Goal: Task Accomplishment & Management: Manage account settings

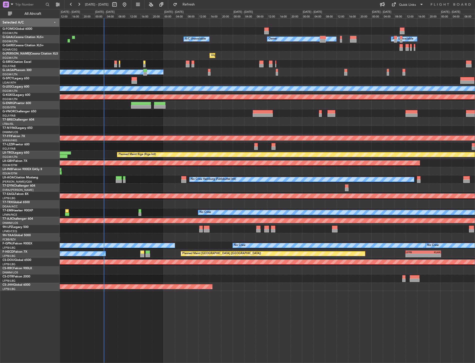
click at [102, 62] on div "Owner A/C Unavailable Owner A/C Unavailable Unplanned Maint [GEOGRAPHIC_DATA] (…" at bounding box center [267, 155] width 415 height 272
click at [31, 14] on span "All Aircraft" at bounding box center [33, 14] width 40 height 4
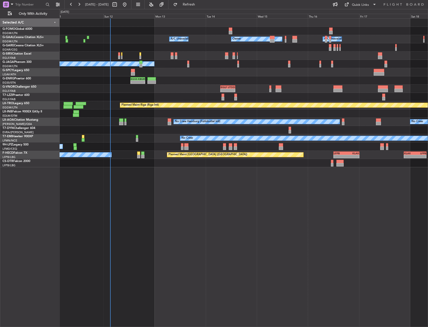
click at [127, 45] on div at bounding box center [244, 47] width 368 height 8
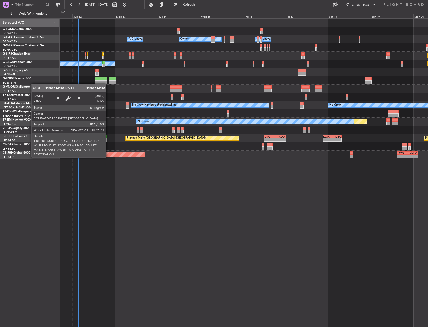
click at [101, 30] on div "- - EGGW 03:55 Z KSFO 14:45 Z Owner A/C Unavailable Owner A/C Unavailable Plann…" at bounding box center [244, 89] width 368 height 140
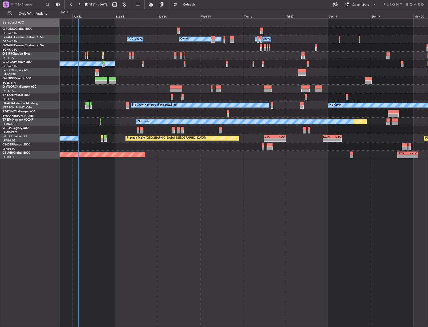
click at [186, 199] on div "- - EGGW 03:55 Z KSFO 14:45 Z Owner A/C Unavailable Owner A/C Unavailable Plann…" at bounding box center [244, 172] width 368 height 308
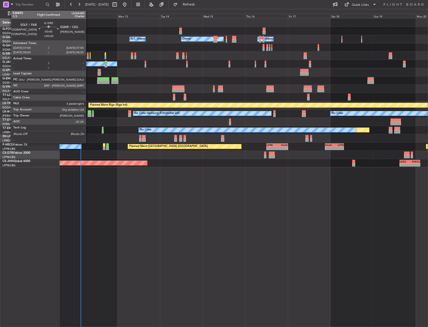
click at [88, 54] on div at bounding box center [88, 54] width 2 height 4
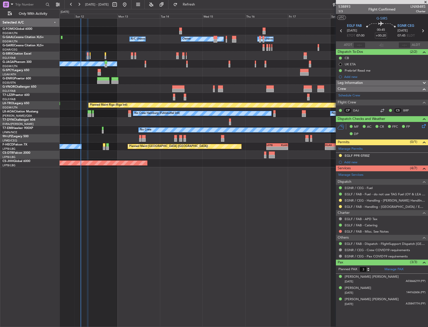
click at [266, 219] on div "- - EGGW 03:55 Z KSFO 14:45 Z Owner A/C Unavailable Owner A/C Unavailable Plann…" at bounding box center [244, 172] width 368 height 308
click at [338, 231] on div "EGLF / FAB - Misc. See Notes" at bounding box center [382, 231] width 92 height 6
click at [339, 231] on button at bounding box center [340, 231] width 3 height 3
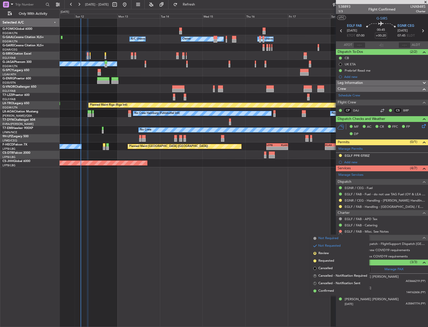
click at [322, 237] on span "Not Required" at bounding box center [328, 238] width 20 height 5
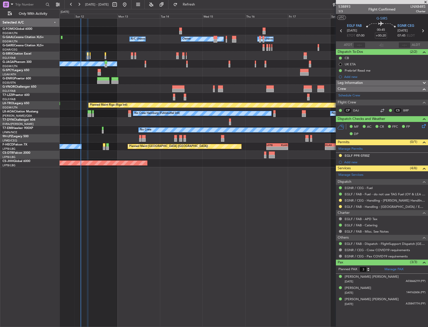
click at [108, 31] on div "- - EGGW 03:55 Z KSFO 14:45 Z" at bounding box center [244, 31] width 368 height 8
click at [423, 31] on icon at bounding box center [422, 31] width 7 height 7
type input "+00:15"
type input "0"
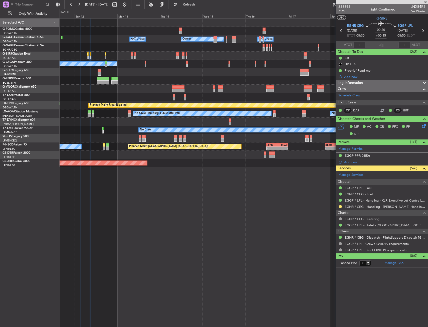
click at [88, 110] on div "No Crew Hamburg (Fuhlsbuttel Intl) No Crew" at bounding box center [244, 113] width 368 height 8
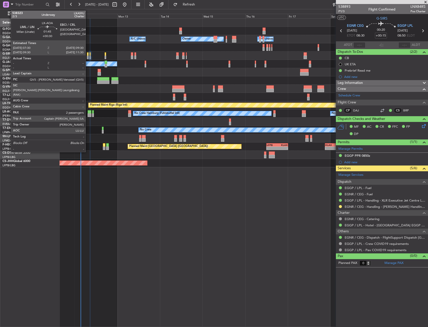
click at [88, 110] on div at bounding box center [90, 112] width 4 height 4
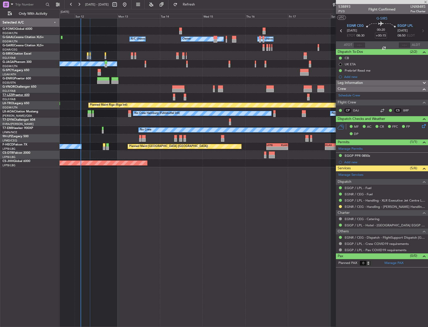
type input "+00:30"
type input "2"
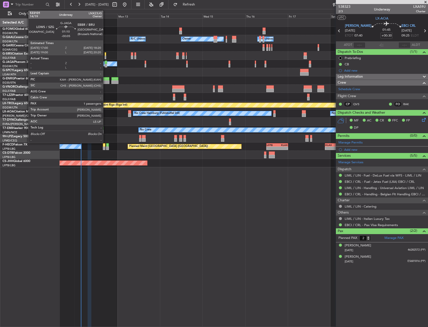
click at [105, 63] on div at bounding box center [106, 63] width 3 height 4
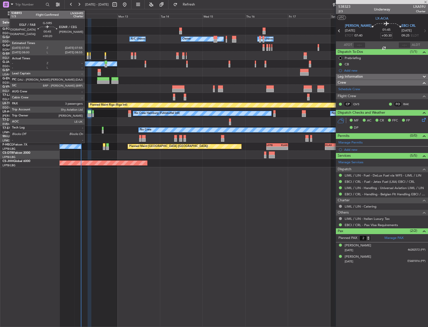
type input "-00:05"
type input "1"
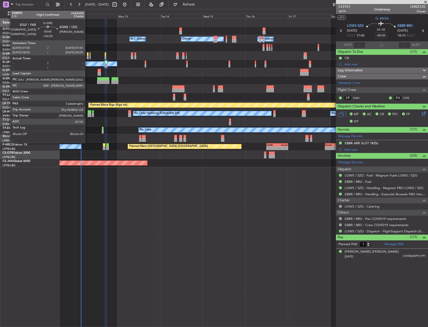
click at [87, 56] on div at bounding box center [88, 58] width 2 height 4
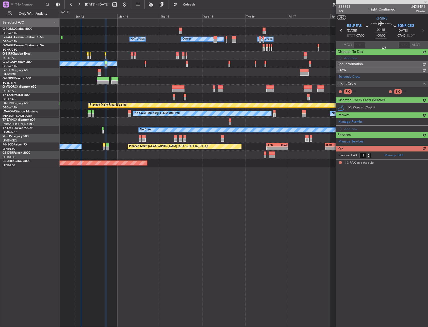
type input "+00:20"
type input "3"
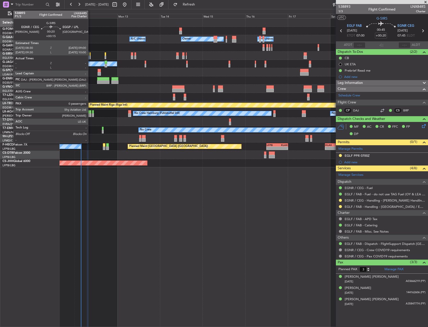
click at [90, 53] on div at bounding box center [90, 54] width 1 height 4
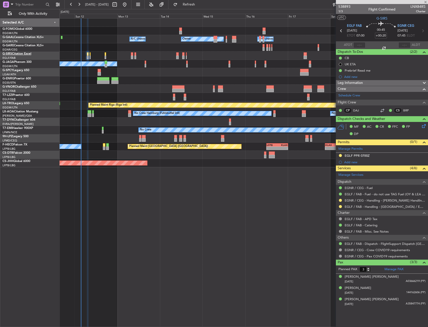
type input "+00:15"
type input "0"
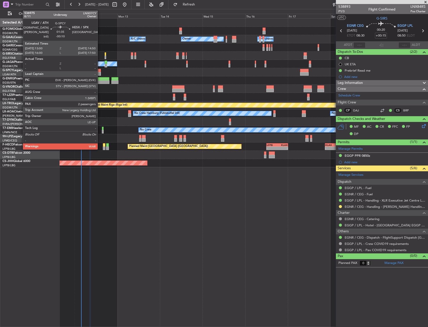
click at [100, 72] on div at bounding box center [100, 71] width 4 height 4
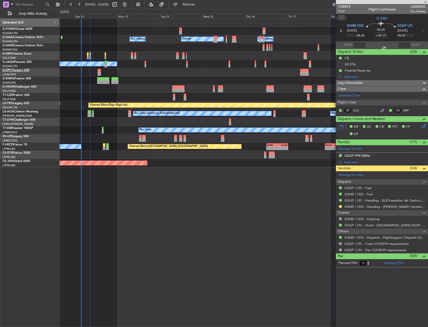
type input "-00:10"
type input "2"
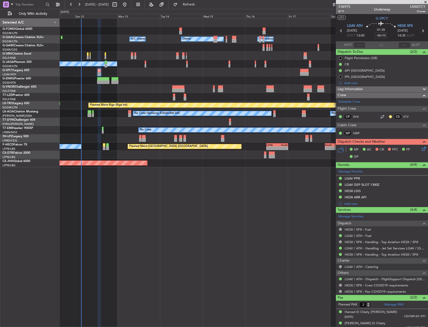
click at [98, 88] on div at bounding box center [244, 89] width 368 height 8
click at [98, 128] on div "Planned Maint No Crew" at bounding box center [244, 130] width 368 height 8
click at [101, 128] on div "Planned Maint No Crew" at bounding box center [244, 130] width 368 height 8
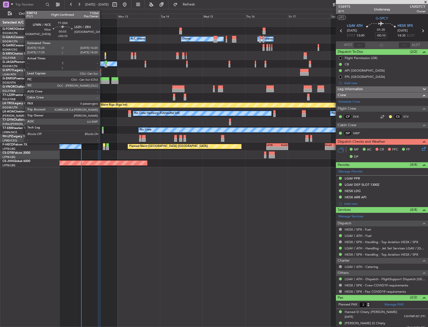
click at [102, 128] on div at bounding box center [103, 129] width 2 height 4
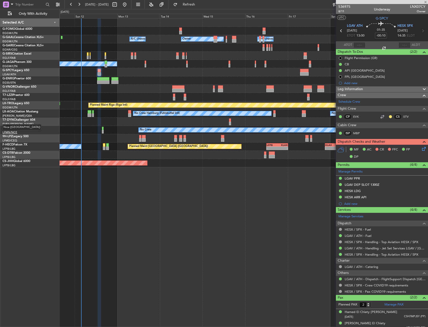
type input "+00:10"
type input "0"
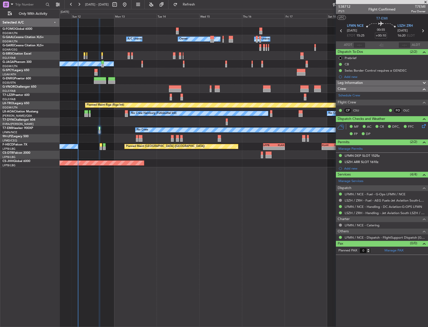
click at [97, 215] on div "- - EGGW 03:55 Z KSFO 14:45 Z Owner Owner A/C Unavailable A/C Unavailable Plann…" at bounding box center [244, 172] width 368 height 308
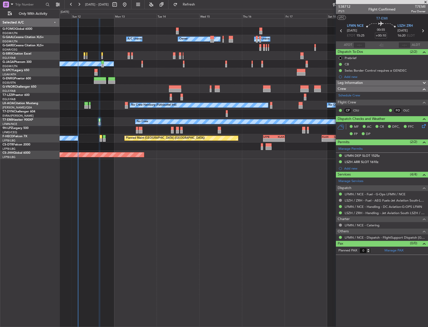
click at [81, 194] on div "- - EGGW 03:55 Z KSFO 14:45 Z Owner Owner A/C Unavailable A/C Unavailable Plann…" at bounding box center [244, 172] width 368 height 308
drag, startPoint x: 144, startPoint y: 98, endPoint x: 141, endPoint y: 85, distance: 13.3
click at [132, 81] on div at bounding box center [244, 80] width 368 height 8
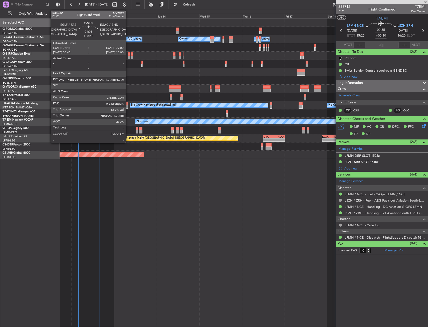
click at [128, 56] on div at bounding box center [129, 58] width 2 height 4
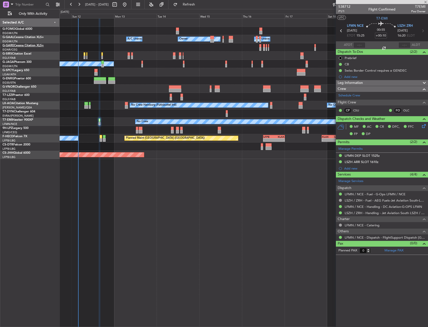
type input "+00:15"
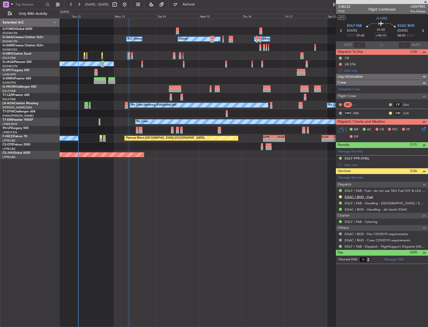
click at [366, 196] on link "EGAC / BHD - Fuel" at bounding box center [358, 197] width 28 height 4
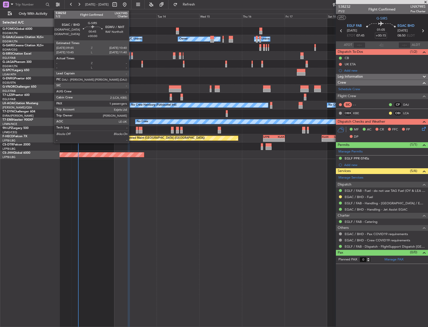
click at [131, 54] on div at bounding box center [132, 54] width 2 height 4
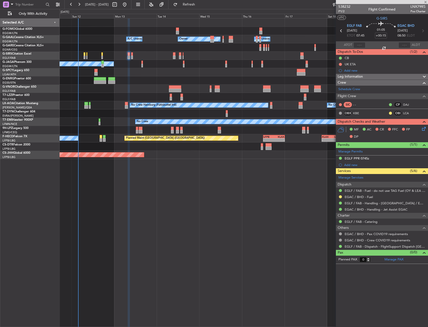
type input "1"
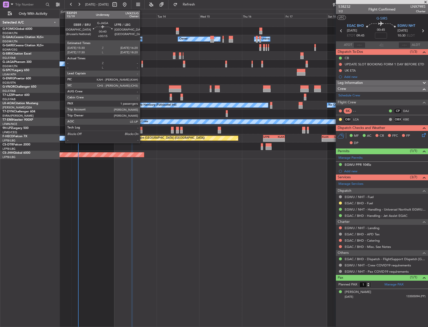
click at [142, 64] on div at bounding box center [142, 66] width 2 height 4
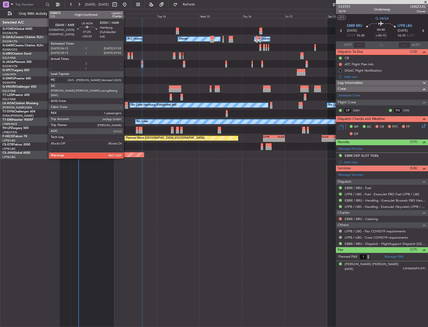
click at [123, 104] on div "No Crew Hamburg (Fuhlsbuttel Intl) No Crew" at bounding box center [244, 105] width 368 height 8
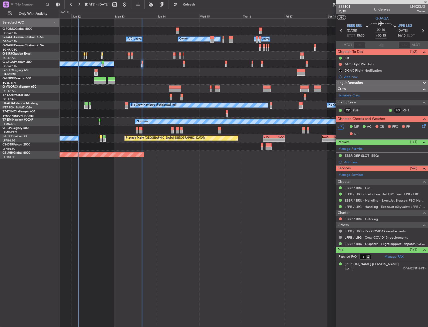
click at [124, 106] on div "No Crew Hamburg (Fuhlsbuttel Intl) No Crew" at bounding box center [244, 105] width 368 height 8
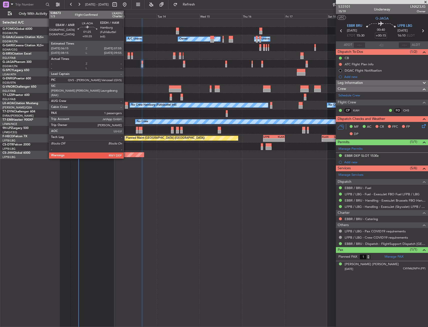
click at [126, 105] on div at bounding box center [126, 107] width 3 height 4
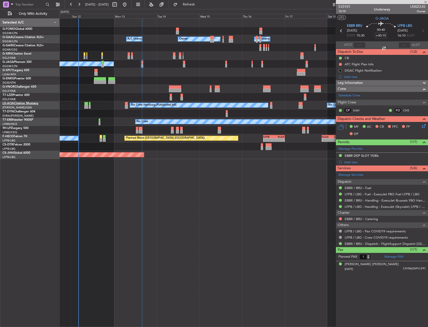
type input "+00:35"
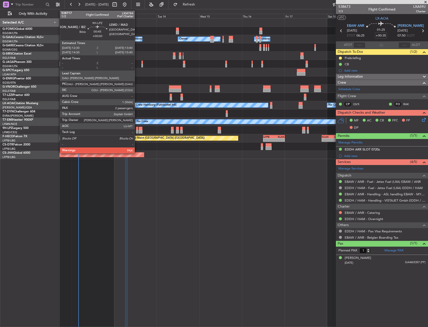
click at [137, 130] on div at bounding box center [137, 132] width 2 height 4
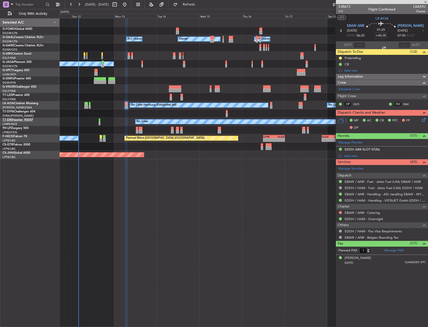
type input "2"
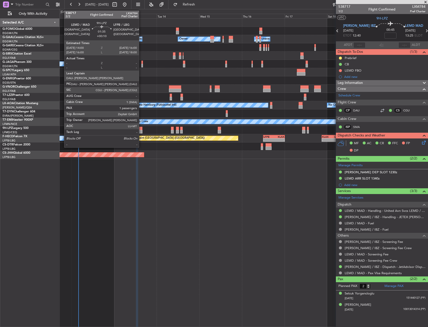
click at [141, 131] on div at bounding box center [141, 132] width 4 height 4
type input "+00:10"
type input "1"
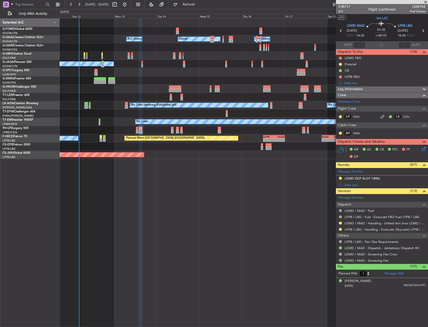
click at [84, 40] on div "Owner Owner A/C Unavailable A/C Unavailable" at bounding box center [244, 39] width 368 height 8
drag, startPoint x: 92, startPoint y: 43, endPoint x: 74, endPoint y: 41, distance: 18.6
click at [90, 34] on div "- - EGGW 03:55 Z KSFO 14:45 Z" at bounding box center [244, 31] width 368 height 8
click at [109, 37] on div "Owner Owner A/C Unavailable A/C Unavailable" at bounding box center [244, 39] width 368 height 8
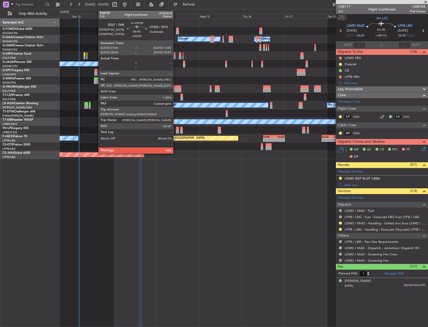
click at [175, 88] on div at bounding box center [175, 87] width 13 height 4
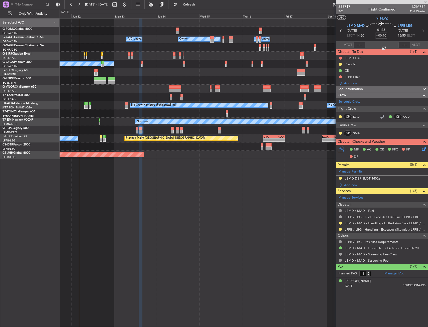
type input "2"
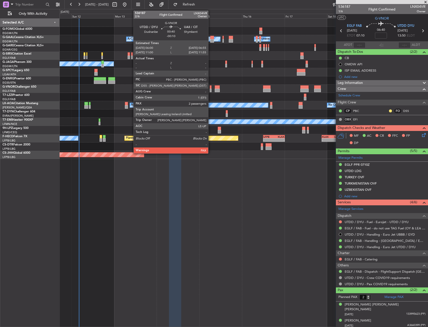
click at [210, 88] on div at bounding box center [211, 87] width 2 height 4
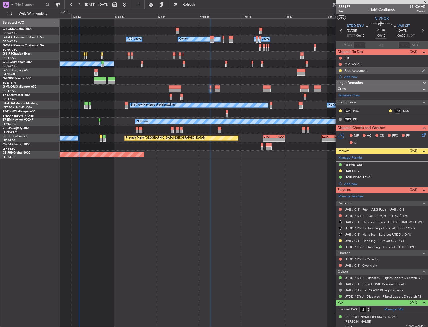
click at [360, 70] on div "Risk Assesment" at bounding box center [355, 70] width 23 height 4
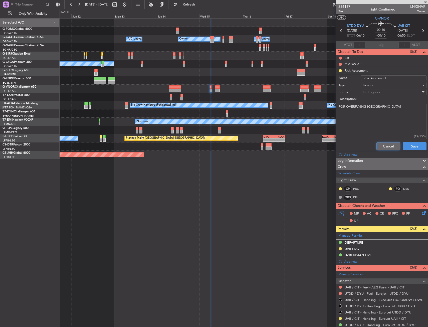
click at [380, 143] on button "Cancel" at bounding box center [388, 146] width 24 height 8
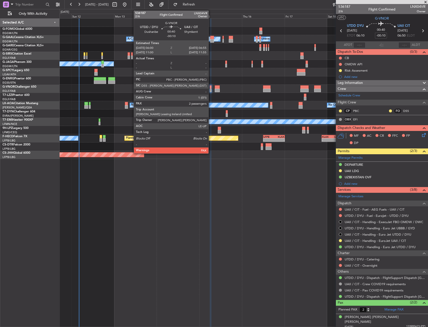
click at [211, 88] on div at bounding box center [211, 87] width 2 height 4
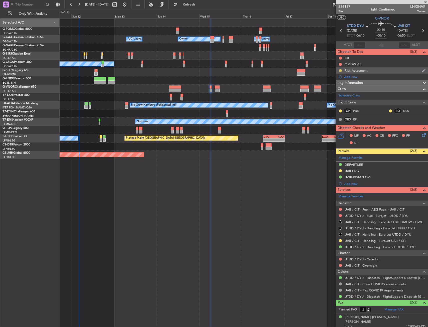
click at [339, 70] on button at bounding box center [340, 70] width 3 height 3
click at [333, 97] on li "Cancelled" at bounding box center [340, 100] width 27 height 8
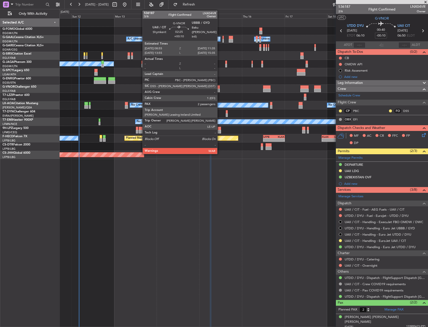
click at [219, 89] on div at bounding box center [217, 91] width 5 height 4
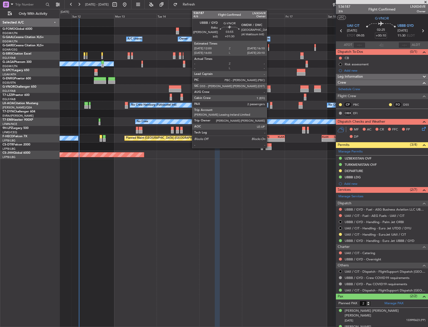
click at [269, 89] on div at bounding box center [267, 91] width 8 height 4
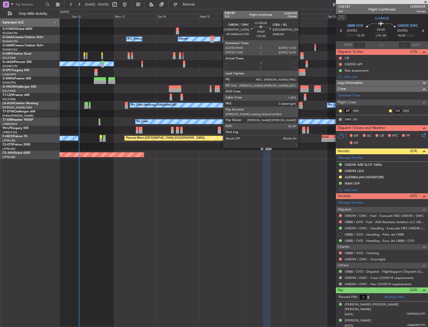
click at [300, 90] on div at bounding box center [304, 91] width 8 height 4
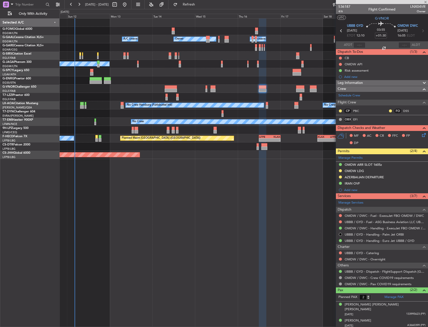
click at [275, 86] on div "- - EGGW 03:55 Z KSFO 14:45 Z Owner Owner A/C Unavailable A/C Unavailable Plann…" at bounding box center [244, 89] width 368 height 140
type input "+00:30"
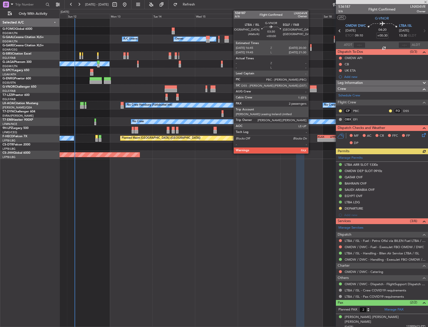
click at [310, 87] on div at bounding box center [313, 87] width 7 height 4
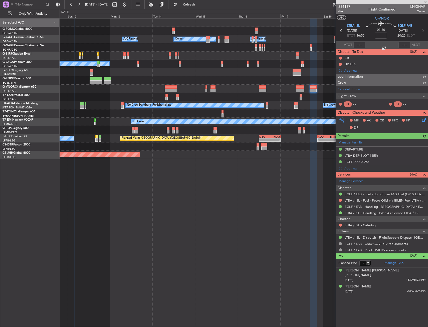
click at [259, 89] on div at bounding box center [263, 91] width 8 height 4
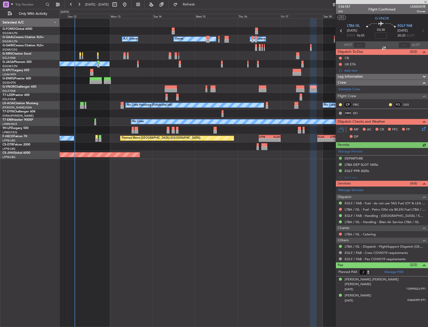
click at [263, 88] on div at bounding box center [263, 87] width 8 height 4
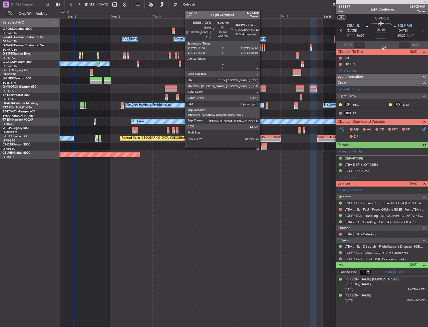
click at [262, 90] on div at bounding box center [263, 91] width 8 height 4
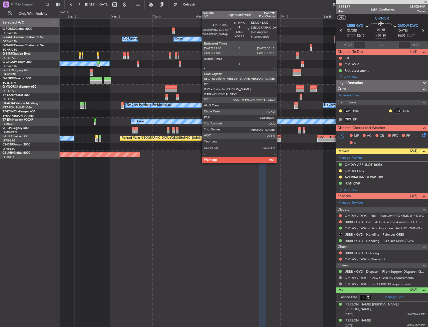
click at [279, 136] on div "KLAX" at bounding box center [274, 136] width 11 height 3
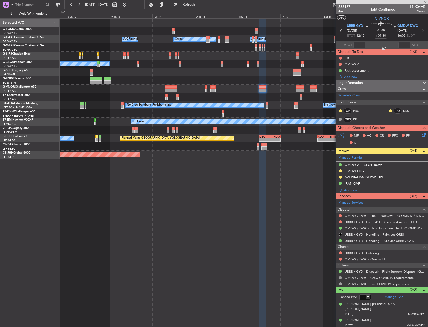
type input "+00:25"
type input "1"
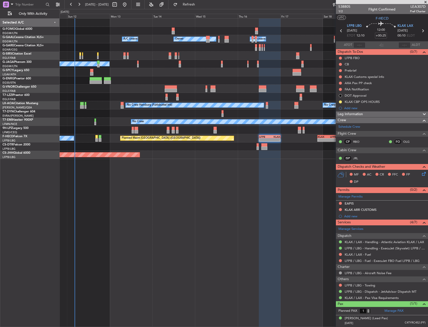
drag, startPoint x: 244, startPoint y: 168, endPoint x: 237, endPoint y: 168, distance: 7.0
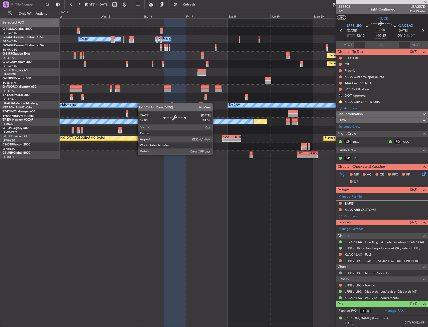
click at [0, 133] on html "11 Oct 2025 - 20 Oct 2025 Refresh Quick Links Only With Activity - - EGGW 03:55…" at bounding box center [214, 163] width 428 height 327
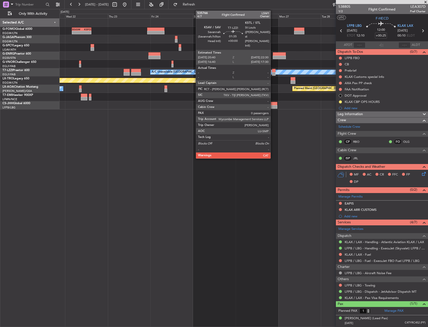
click at [273, 73] on div at bounding box center [274, 74] width 4 height 4
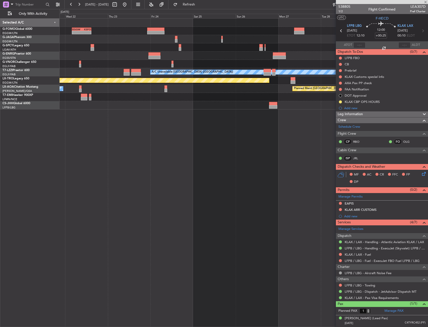
type input "0"
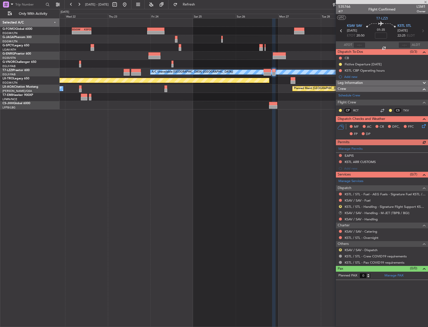
click at [221, 56] on div at bounding box center [244, 56] width 368 height 8
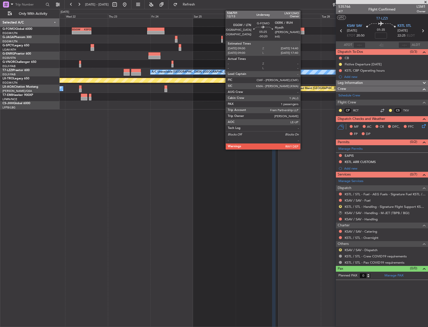
click at [302, 29] on div at bounding box center [299, 30] width 10 height 4
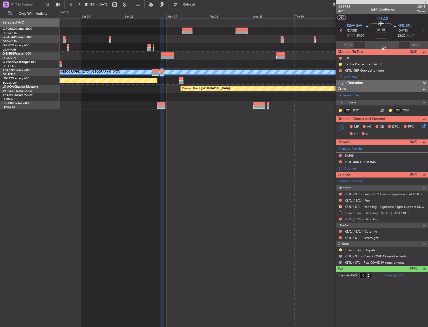
click at [198, 54] on div "EGGW 03:55 Z KSFO 14:45 Z - - A/C Unavailable London (Luton) Planned Maint Riga…" at bounding box center [244, 64] width 368 height 91
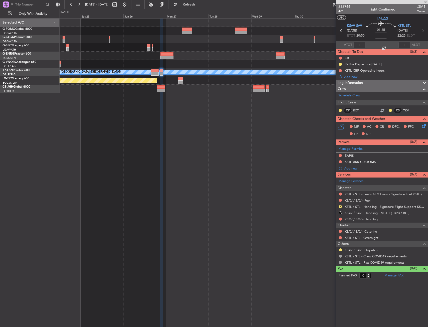
type input "-00:20"
type input "1"
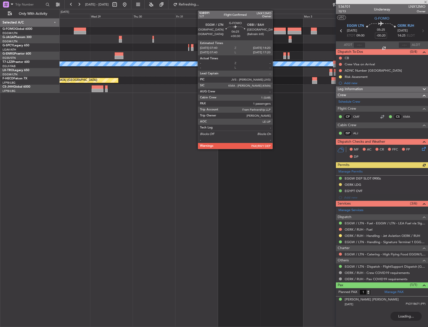
click at [275, 32] on div at bounding box center [280, 33] width 12 height 4
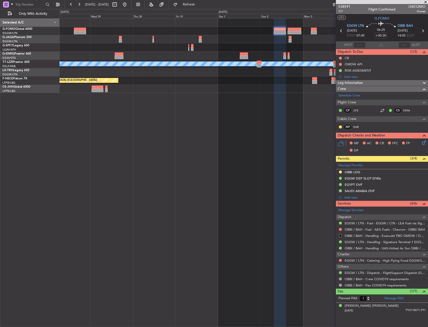
click at [238, 33] on div "- - RKSI 08:00 Z KLAX 18:50 Z" at bounding box center [244, 31] width 368 height 8
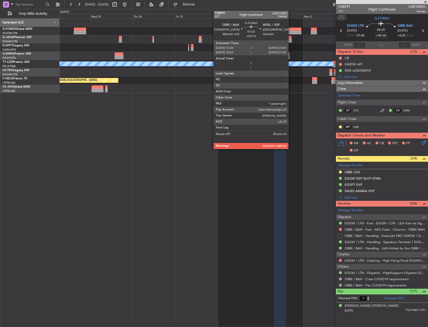
click at [291, 32] on div at bounding box center [294, 33] width 14 height 4
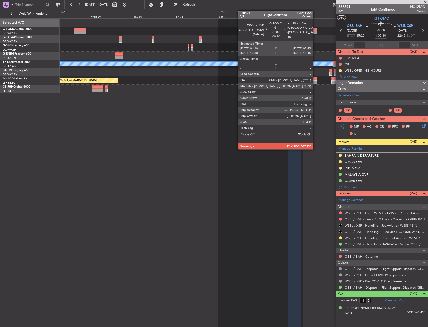
click at [315, 32] on div at bounding box center [314, 33] width 6 height 4
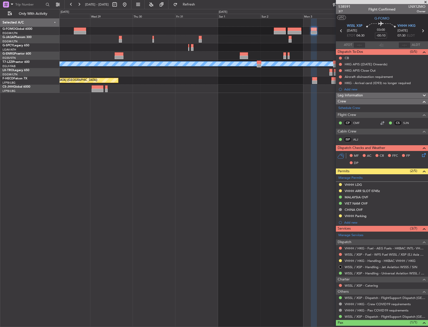
click at [155, 96] on div "- - RKSI 08:00 Z KLAX 18:50 Z A/C Unavailable London (Luton) Planned Maint Riga…" at bounding box center [244, 172] width 368 height 308
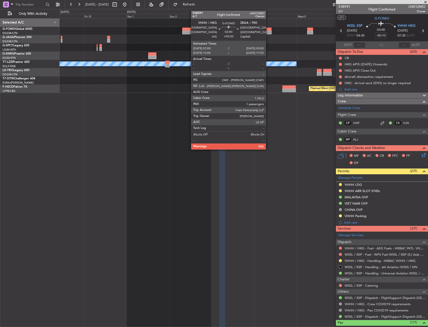
click at [268, 30] on div at bounding box center [268, 30] width 5 height 4
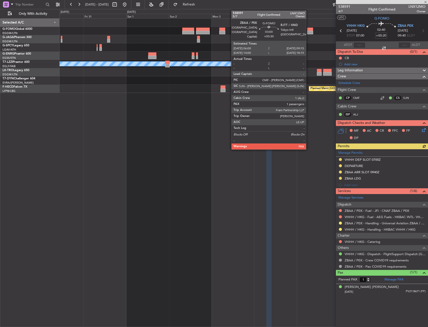
click at [308, 31] on div at bounding box center [310, 33] width 6 height 4
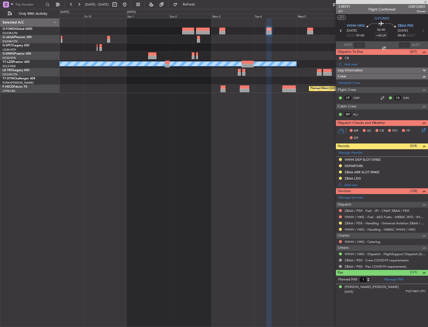
type input "+00:30"
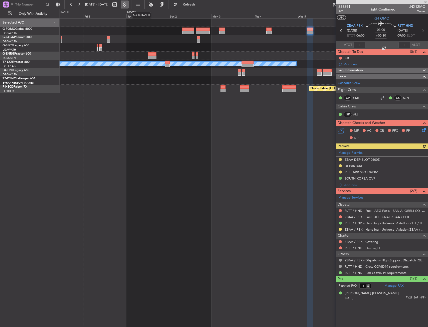
click at [129, 4] on button at bounding box center [125, 5] width 8 height 8
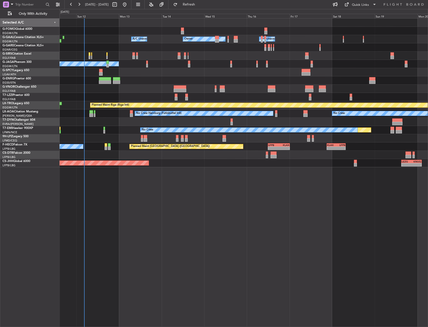
drag, startPoint x: 206, startPoint y: 6, endPoint x: 202, endPoint y: 12, distance: 6.7
click at [199, 6] on span "Refresh" at bounding box center [188, 5] width 21 height 4
click at [47, 14] on span "Only With Activity" at bounding box center [33, 14] width 40 height 4
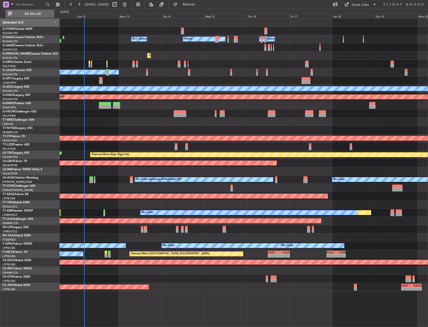
click at [37, 14] on span "All Aircraft" at bounding box center [33, 14] width 40 height 4
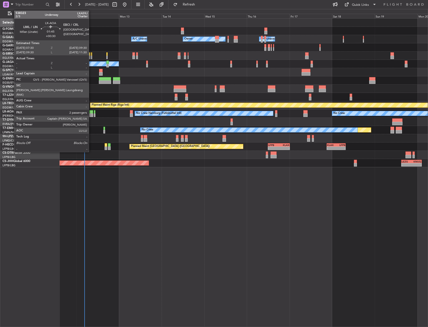
click at [91, 113] on div "No Crew No Crew Hamburg (Fuhlsbuttel Intl)" at bounding box center [244, 113] width 368 height 8
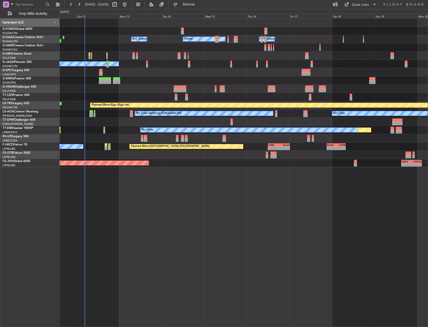
click at [148, 223] on div "- - EGGW 03:55 Z KSFO 14:45 Z Owner A/C Unavailable Owner A/C Unavailable Plann…" at bounding box center [244, 172] width 368 height 308
drag, startPoint x: 102, startPoint y: 37, endPoint x: 98, endPoint y: 37, distance: 4.0
click at [85, 37] on div "Owner A/C Unavailable Owner A/C Unavailable" at bounding box center [244, 39] width 368 height 8
click at [77, 81] on div at bounding box center [244, 80] width 368 height 8
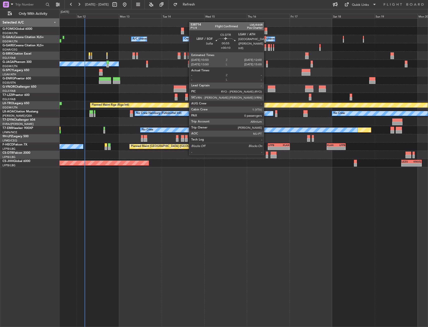
click at [266, 154] on div at bounding box center [267, 153] width 2 height 4
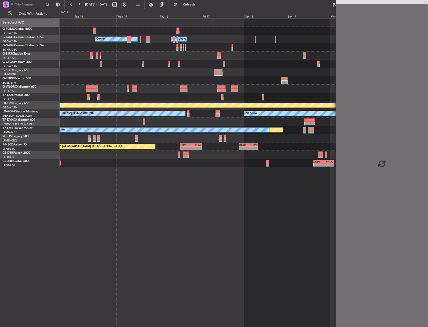
click at [176, 158] on div at bounding box center [244, 155] width 368 height 8
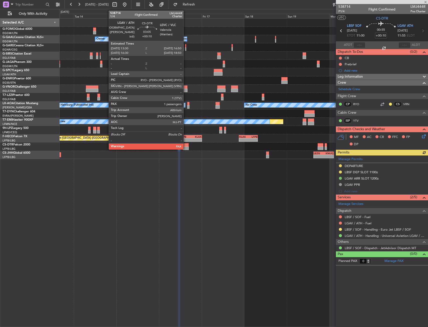
click at [186, 145] on div at bounding box center [186, 145] width 6 height 4
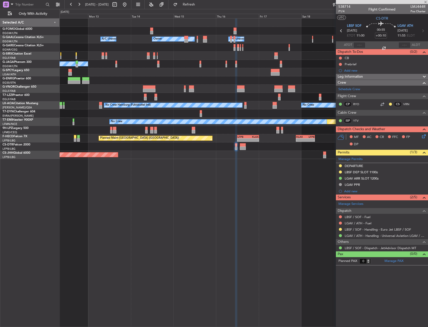
click at [186, 168] on div "- - EGGW 03:55 Z KSFO 14:45 Z Owner Owner A/C Unavailable A/C Unavailable Plann…" at bounding box center [244, 172] width 368 height 308
type input "7"
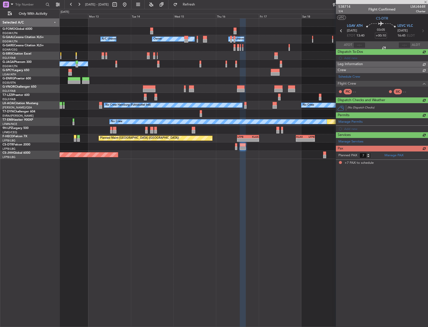
click at [215, 166] on div "- - EGGW 03:55 Z KSFO 14:45 Z Owner A/C Unavailable Owner A/C Unavailable Plann…" at bounding box center [244, 172] width 368 height 308
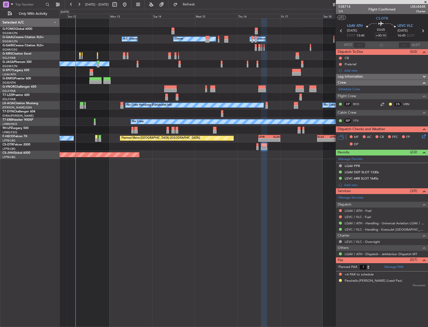
click at [141, 93] on div at bounding box center [244, 97] width 368 height 8
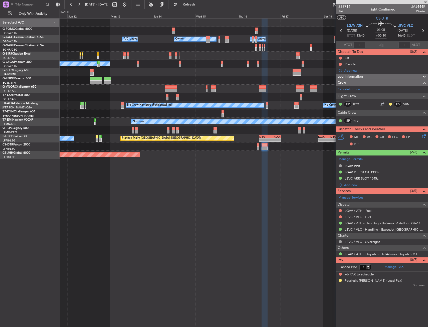
click at [110, 74] on div at bounding box center [244, 72] width 368 height 8
click at [114, 66] on div "Planned Maint Paris (Le Bourget) No Crew" at bounding box center [244, 64] width 368 height 8
click at [122, 55] on div "Planned Maint Oxford ([GEOGRAPHIC_DATA]) A/C Unavailable" at bounding box center [244, 56] width 368 height 8
click at [124, 55] on div at bounding box center [124, 54] width 2 height 4
type input "+00:15"
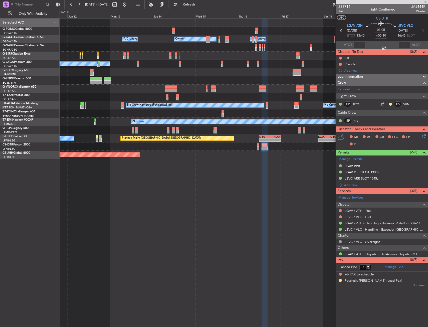
type input "0"
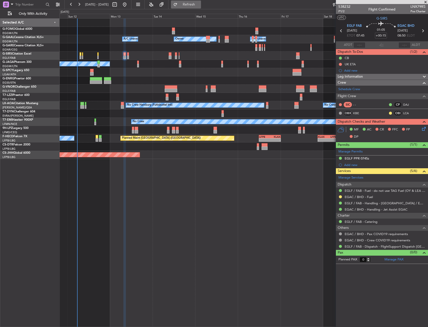
click at [199, 4] on span "Refresh" at bounding box center [188, 5] width 21 height 4
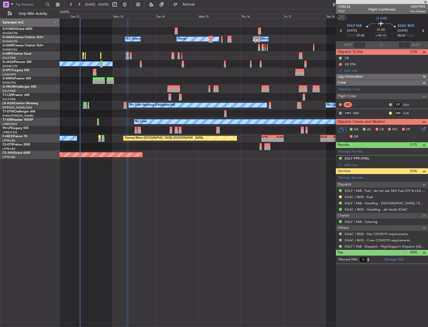
click at [111, 32] on div "- - EGGW 03:55 Z KSFO 14:45 Z" at bounding box center [244, 31] width 368 height 8
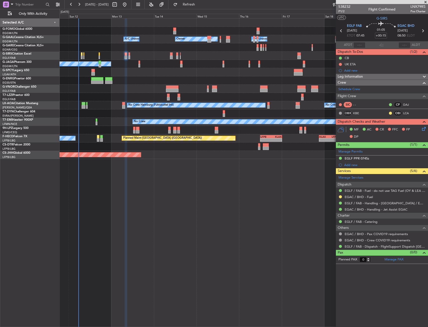
click at [145, 51] on div "- - EGGW 03:55 Z KSFO 14:45 Z Owner Owner A/C Unavailable A/C Unavailable Plann…" at bounding box center [244, 89] width 368 height 140
drag, startPoint x: 151, startPoint y: 60, endPoint x: 151, endPoint y: 56, distance: 3.5
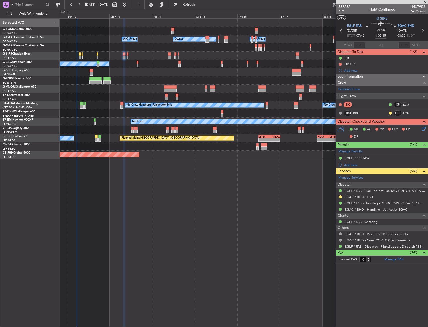
click at [105, 30] on div "- - EGGW 03:55 Z KSFO 14:45 Z" at bounding box center [244, 31] width 368 height 8
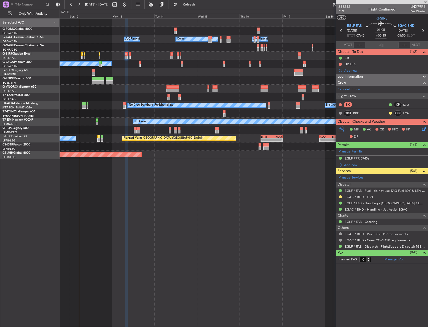
click at [105, 32] on div "- - EGGW 03:55 Z KSFO 14:45 Z" at bounding box center [244, 31] width 368 height 8
click at [122, 226] on div "- - EGGW 03:55 Z KSFO 14:45 Z Owner Owner A/C Unavailable A/C Unavailable Plann…" at bounding box center [244, 172] width 368 height 308
click at [225, 212] on div "- - EGGW 03:55 Z KSFO 14:45 Z Owner Owner A/C Unavailable A/C Unavailable Plann…" at bounding box center [244, 172] width 368 height 308
click at [184, 174] on div "- - EGGW 03:55 Z KSFO 14:45 Z Owner Owner A/C Unavailable A/C Unavailable Plann…" at bounding box center [244, 172] width 368 height 308
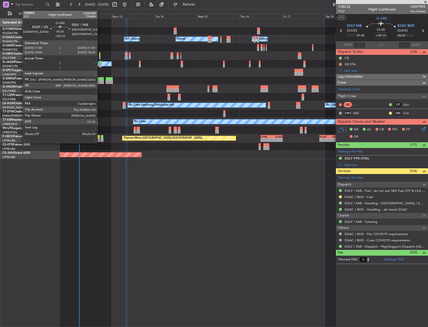
click at [100, 55] on div at bounding box center [100, 54] width 2 height 4
type input "+00:10"
type input "3"
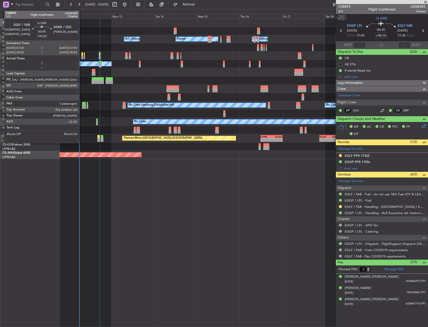
click at [81, 56] on div at bounding box center [82, 58] width 2 height 4
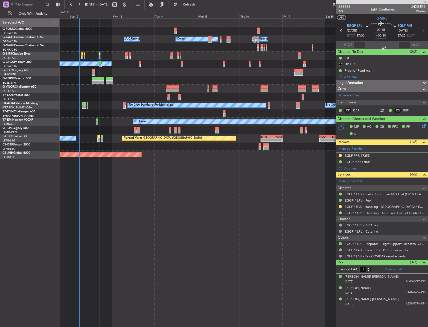
click at [81, 46] on div at bounding box center [244, 47] width 368 height 8
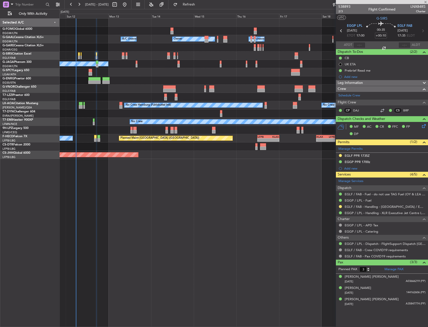
type input "+00:20"
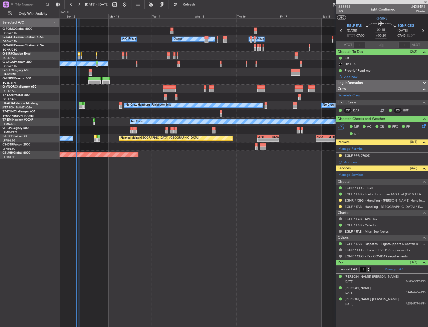
click at [120, 94] on div at bounding box center [244, 97] width 368 height 8
click at [162, 187] on div "- - EGGW 03:55 Z KSFO 14:45 Z Owner Owner A/C Unavailable A/C Unavailable Plann…" at bounding box center [244, 172] width 368 height 308
click at [194, 7] on button "Refresh" at bounding box center [186, 5] width 30 height 8
click at [125, 23] on div at bounding box center [244, 23] width 368 height 8
click at [196, 4] on span "Refresh" at bounding box center [188, 5] width 21 height 4
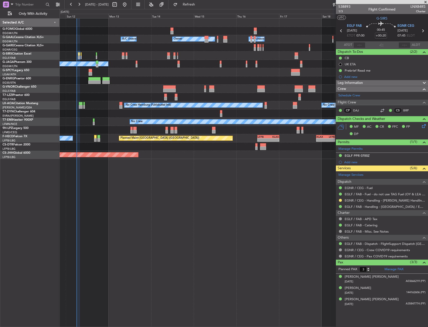
click at [207, 224] on div "- - EGGW 03:55 Z KSFO 14:45 Z Owner Owner A/C Unavailable A/C Unavailable Plann…" at bounding box center [244, 172] width 368 height 308
drag, startPoint x: 207, startPoint y: 224, endPoint x: 204, endPoint y: 228, distance: 5.2
click at [155, 209] on div "- - EGGW 03:55 Z KSFO 14:45 Z Owner Owner A/C Unavailable A/C Unavailable Plann…" at bounding box center [244, 172] width 368 height 308
click at [140, 200] on div "- - EGGW 03:55 Z KSFO 14:45 Z Owner Owner A/C Unavailable A/C Unavailable Plann…" at bounding box center [244, 172] width 368 height 308
click at [131, 200] on div "- - EGGW 03:55 Z KSFO 14:45 Z Owner Owner A/C Unavailable A/C Unavailable Plann…" at bounding box center [244, 172] width 368 height 308
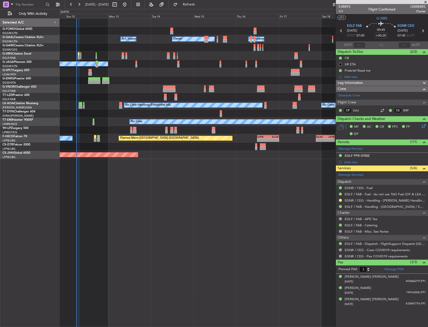
click at [131, 194] on div "- - EGGW 03:55 Z KSFO 14:45 Z Owner Owner A/C Unavailable A/C Unavailable Plann…" at bounding box center [244, 172] width 368 height 308
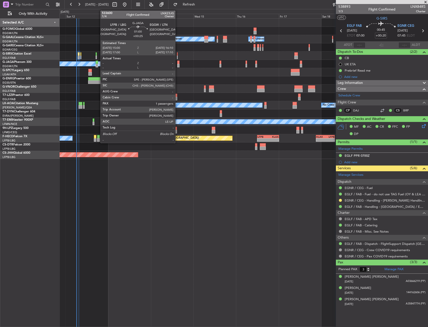
click at [177, 63] on div at bounding box center [178, 63] width 2 height 4
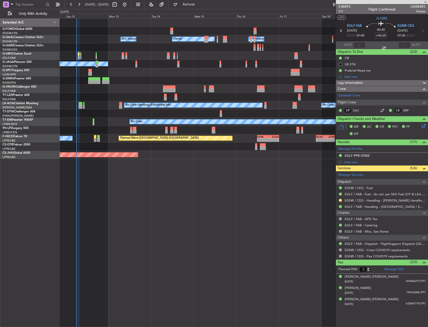
type input "+00:25"
type input "1"
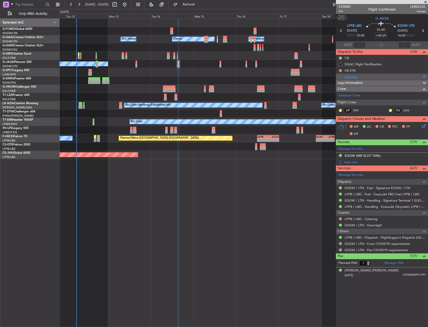
click at [355, 77] on div "Add new" at bounding box center [382, 77] width 77 height 4
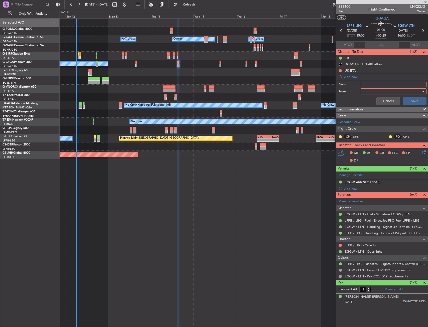
click at [371, 85] on input "Name:" at bounding box center [393, 85] width 66 height 6
type input "Prebrief"
click at [372, 95] on form "Name: Prebrief Type: Cancel Save" at bounding box center [381, 94] width 97 height 27
click at [375, 87] on input "Prebrief" at bounding box center [393, 85] width 66 height 6
drag, startPoint x: 356, startPoint y: 80, endPoint x: 365, endPoint y: 87, distance: 12.3
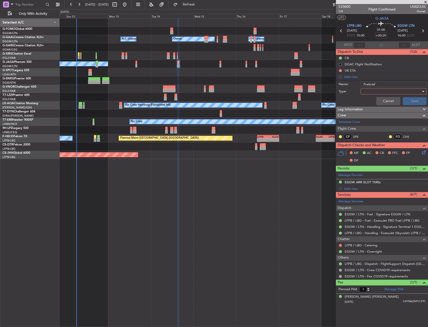
click at [357, 79] on li "Add new Name: Prebrief Type: Cancel Save" at bounding box center [382, 91] width 92 height 34
click at [366, 89] on div at bounding box center [391, 92] width 58 height 8
click at [369, 96] on div at bounding box center [214, 163] width 428 height 327
click at [371, 89] on div at bounding box center [391, 92] width 58 height 8
click at [369, 100] on span "Generic" at bounding box center [386, 102] width 53 height 8
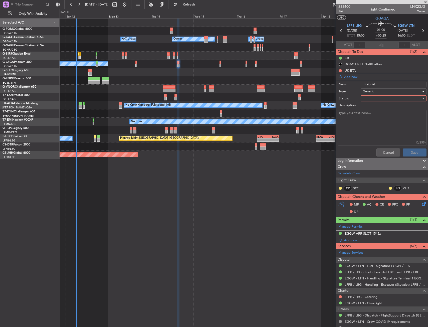
click at [373, 98] on div at bounding box center [391, 99] width 58 height 8
click at [373, 124] on span "Completed" at bounding box center [391, 124] width 59 height 8
click at [368, 124] on textarea "Description:" at bounding box center [382, 128] width 89 height 36
type textarea "2400"
click at [408, 151] on button "Save" at bounding box center [414, 152] width 24 height 8
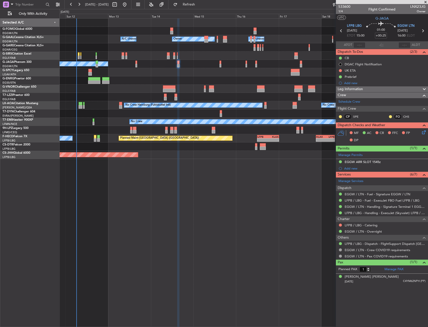
click at [97, 108] on div "No Crew No Crew Hamburg (Fuhlsbuttel Intl)" at bounding box center [244, 105] width 368 height 8
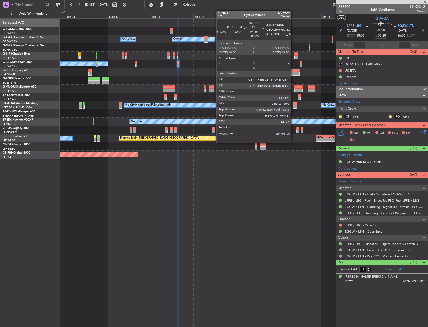
click at [293, 74] on div at bounding box center [295, 74] width 9 height 4
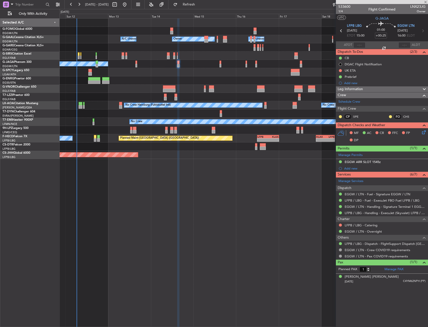
type input "+00:05"
type input "2"
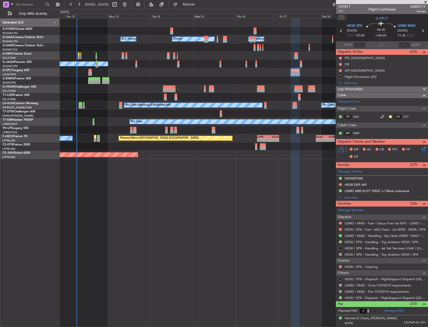
click at [176, 66] on div "No Crew Planned Maint Paris (Le Bourget)" at bounding box center [244, 64] width 368 height 8
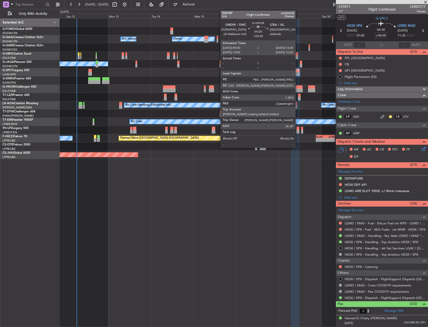
click at [297, 87] on div at bounding box center [298, 87] width 8 height 4
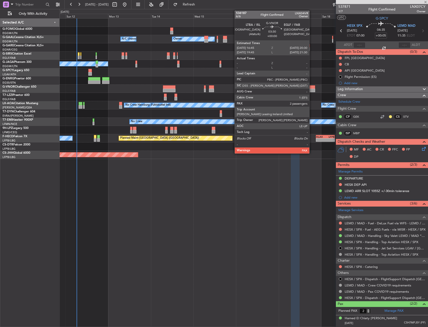
type input "+00:30"
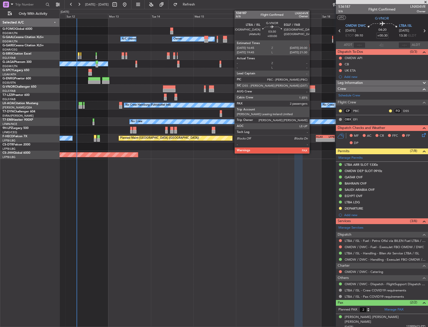
click at [311, 86] on div at bounding box center [311, 87] width 7 height 4
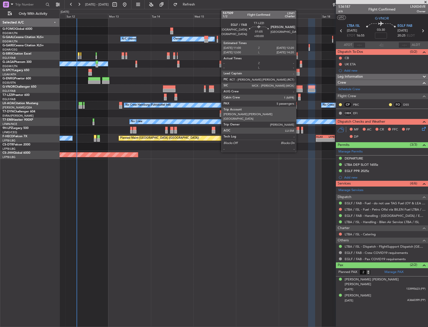
click at [298, 97] on div at bounding box center [299, 96] width 3 height 4
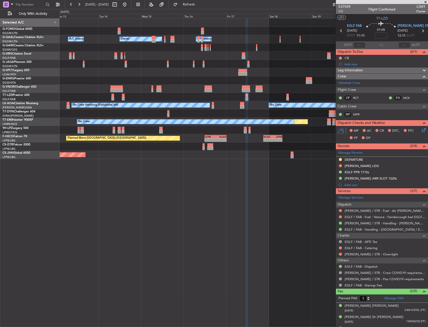
click at [228, 90] on div "- - EGGW 03:55 Z KSFO 14:45 Z Owner Owner A/C Unavailable A/C Unavailable Plann…" at bounding box center [244, 89] width 368 height 140
click at [259, 97] on div at bounding box center [244, 97] width 368 height 8
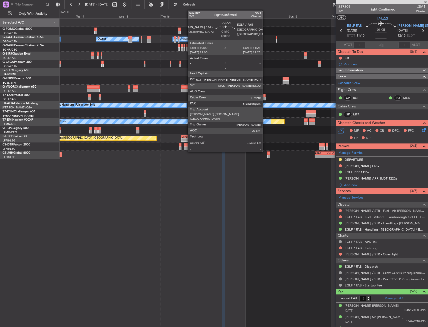
click at [265, 96] on div at bounding box center [264, 96] width 3 height 4
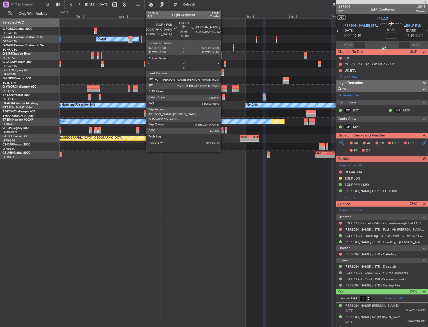
click at [223, 96] on div at bounding box center [223, 96] width 3 height 4
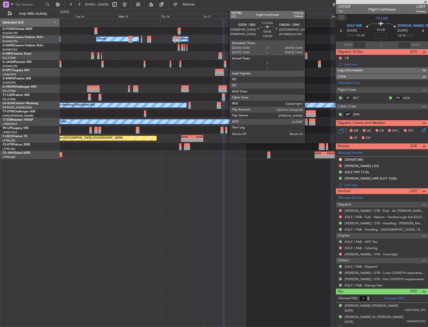
click at [307, 112] on div at bounding box center [310, 112] width 10 height 4
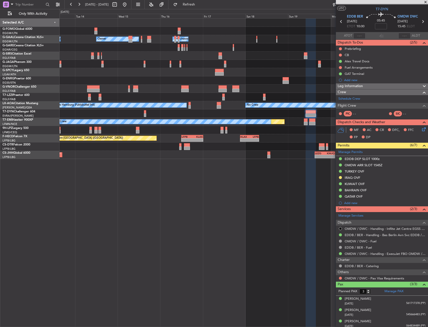
scroll to position [12, 0]
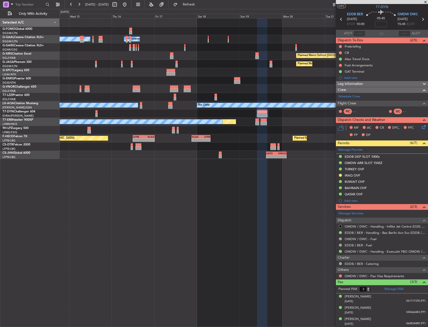
click at [253, 109] on div "- - EGGW 03:55 Z KSFO 14:45 Z Owner A/C Unavailable Owner A/C Unavailable Owner…" at bounding box center [244, 89] width 368 height 140
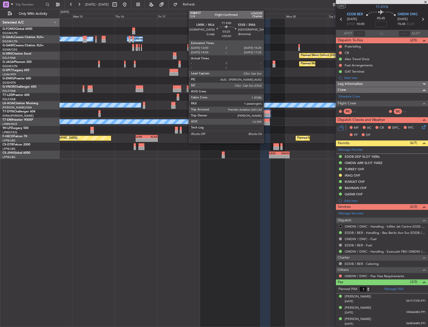
click at [266, 122] on div at bounding box center [266, 124] width 6 height 4
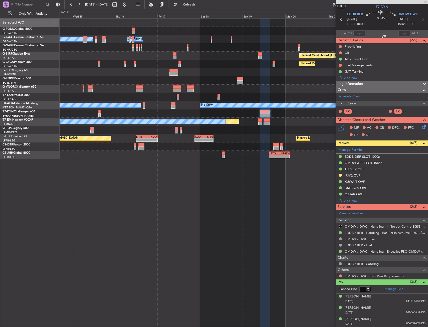
type input "1"
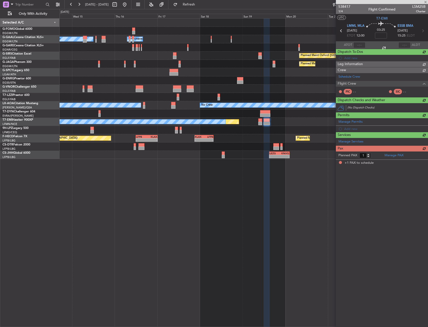
scroll to position [0, 0]
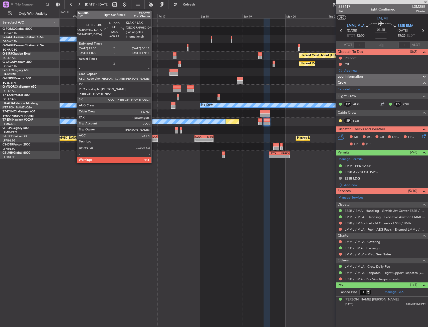
click at [154, 139] on div "-" at bounding box center [152, 139] width 11 height 3
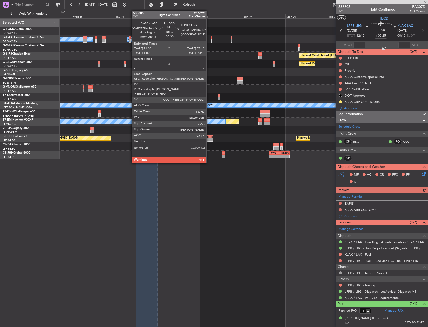
click at [209, 140] on div "-" at bounding box center [208, 139] width 9 height 3
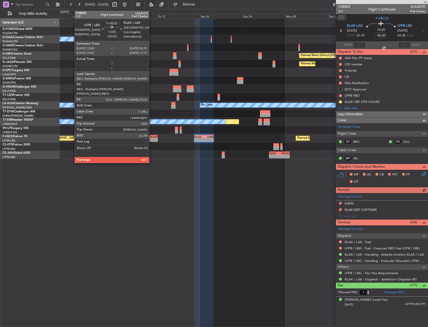
click at [151, 138] on div "KLAX" at bounding box center [152, 136] width 11 height 3
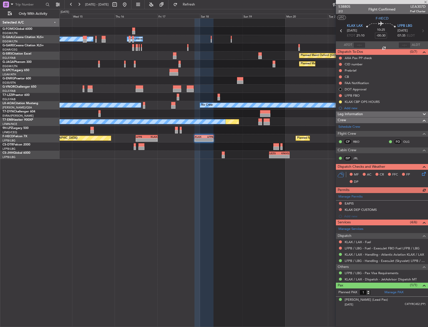
type input "+00:25"
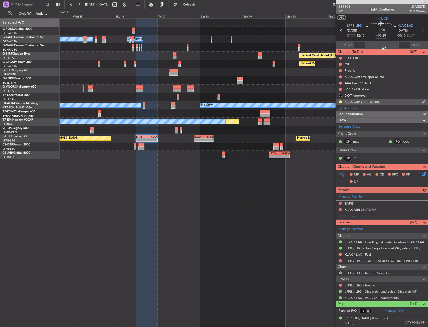
click at [367, 100] on div "KLAX CBP OPS HOURS" at bounding box center [361, 102] width 35 height 4
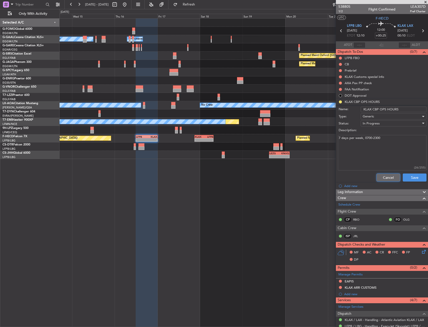
click at [386, 174] on button "Cancel" at bounding box center [388, 177] width 24 height 8
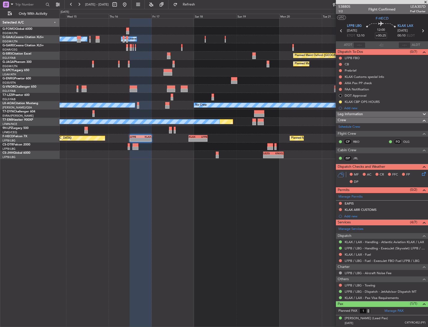
click at [270, 165] on div "- - EGGW 03:55 Z KSFO 14:45 Z Owner Owner A/C Unavailable A/C Unavailable Owner…" at bounding box center [244, 172] width 368 height 308
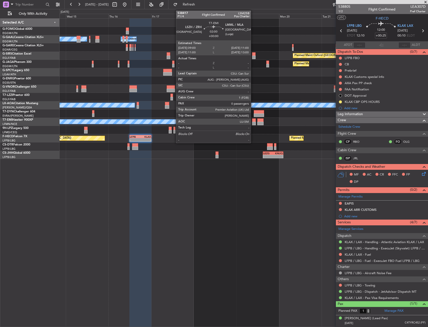
click at [253, 124] on div at bounding box center [254, 124] width 4 height 4
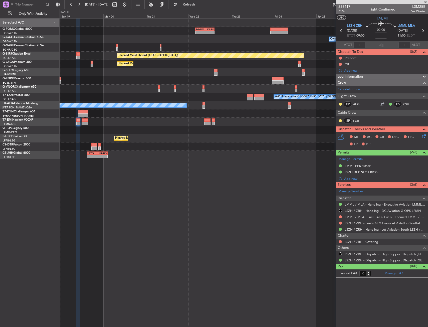
click at [225, 117] on div at bounding box center [244, 113] width 368 height 8
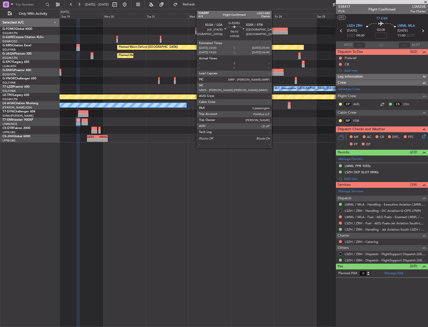
click at [274, 73] on div at bounding box center [278, 74] width 12 height 4
type input "3"
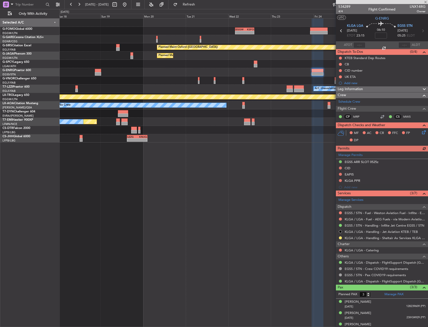
click at [212, 69] on div at bounding box center [244, 72] width 368 height 8
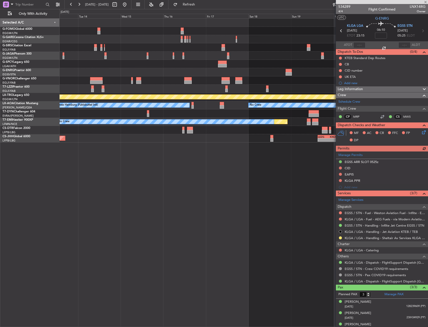
click at [25, 69] on div "- - EGGW 03:55 Z KSFO 14:45 Z Planned Maint Oxford (Kidlington) Planned Maint P…" at bounding box center [214, 168] width 428 height 318
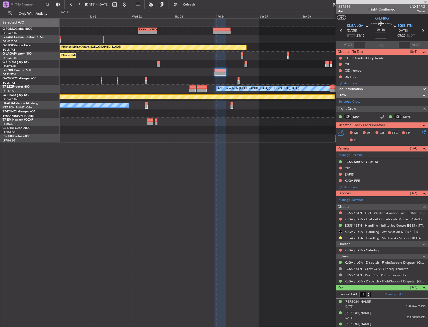
click at [141, 65] on div at bounding box center [244, 64] width 368 height 8
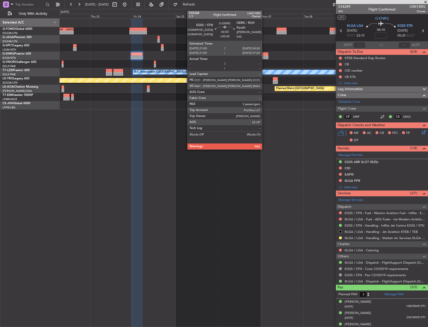
click at [264, 55] on div at bounding box center [261, 54] width 13 height 4
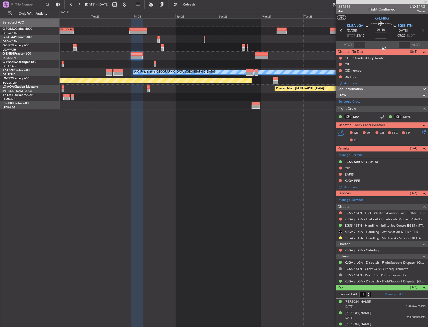
type input "+00:45"
type input "5"
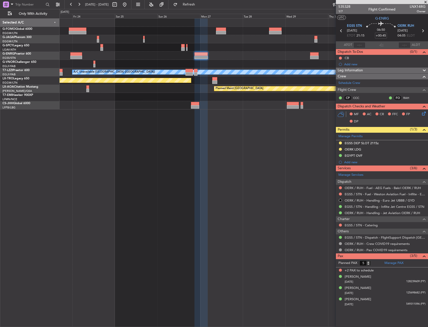
click at [244, 30] on div "EGGW 03:55 Z KSFO 14:45 Z - -" at bounding box center [244, 31] width 368 height 8
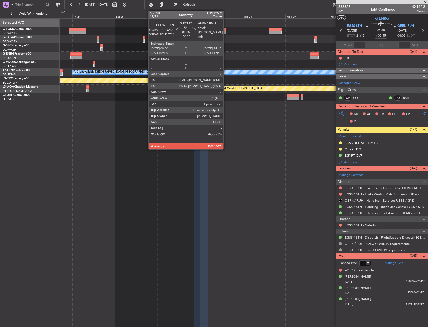
click at [225, 31] on div at bounding box center [221, 33] width 10 height 4
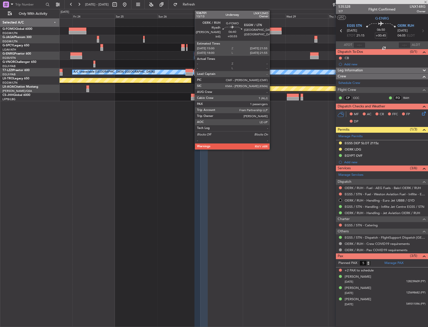
type input "-00:20"
type input "1"
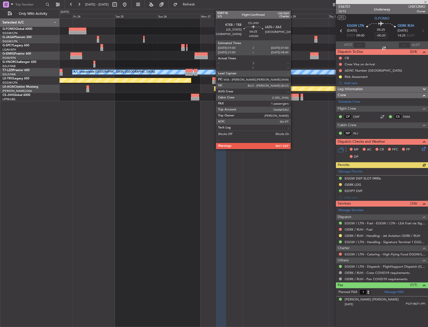
click at [293, 97] on div at bounding box center [293, 99] width 12 height 4
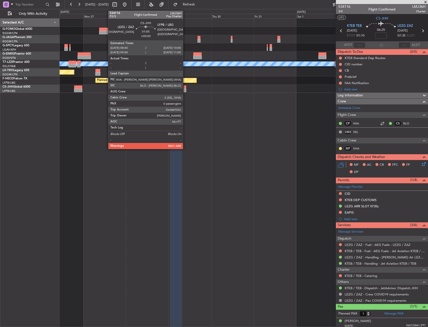
click at [185, 90] on div at bounding box center [185, 91] width 3 height 4
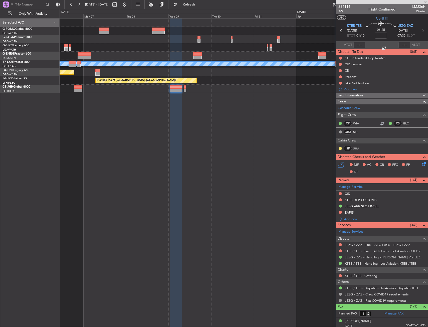
type input "0"
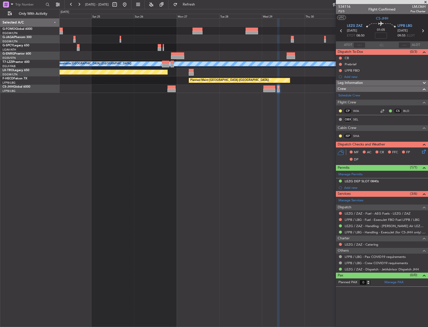
click at [411, 96] on fb-app "26 Oct 2025 - 04 Nov 2025 Refresh Quick Links Only With Activity EGGW 03:55 Z K…" at bounding box center [214, 165] width 428 height 323
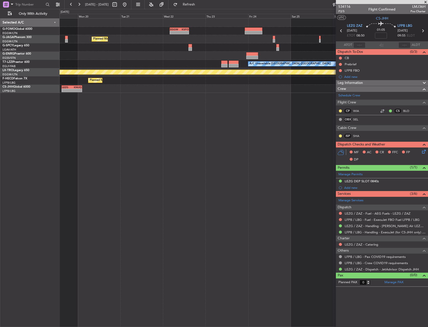
click at [427, 125] on html "26 Oct 2025 - 04 Nov 2025 Refresh Quick Links Only With Activity EGGW 03:55 Z K…" at bounding box center [214, 163] width 428 height 327
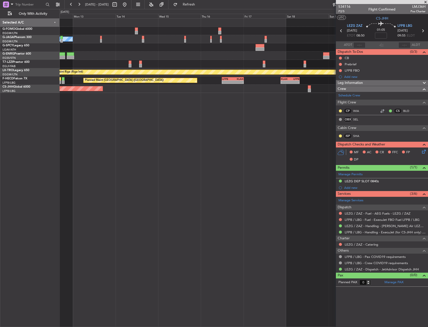
click at [385, 118] on fb-app "26 Oct 2025 - 04 Nov 2025 Refresh Quick Links Only With Activity EGGW 03:55 Z K…" at bounding box center [214, 165] width 428 height 323
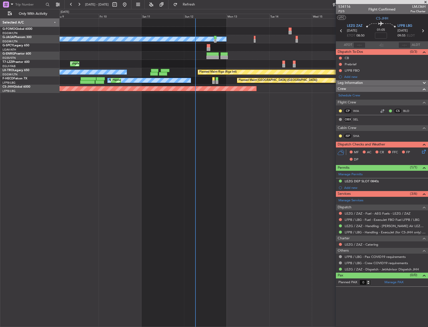
click at [24, 137] on div "No Crew Unplanned Maint London (Farnborough) Planned Maint Riga (Riga Intl) A/C…" at bounding box center [214, 168] width 428 height 318
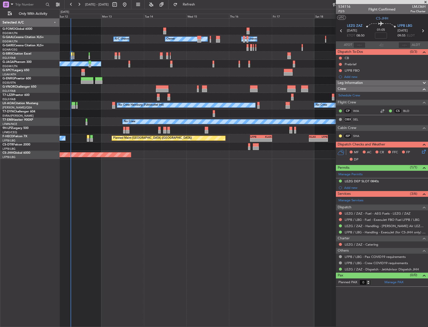
click at [205, 58] on div "Planned Maint Oxford ([GEOGRAPHIC_DATA]) A/C Unavailable" at bounding box center [244, 56] width 368 height 8
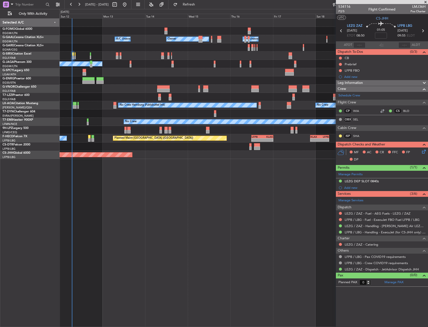
click at [90, 44] on div at bounding box center [244, 47] width 368 height 8
drag, startPoint x: 81, startPoint y: 35, endPoint x: 82, endPoint y: 29, distance: 6.3
click at [79, 28] on div "- - EGGW 03:55 Z KSFO 14:45 Z" at bounding box center [244, 31] width 368 height 8
click at [72, 52] on div "Planned Maint Oxford ([GEOGRAPHIC_DATA]) A/C Unavailable" at bounding box center [244, 56] width 368 height 8
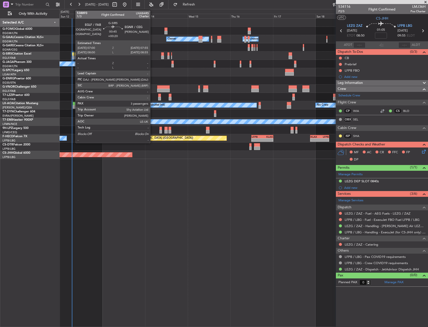
click at [73, 54] on div at bounding box center [73, 54] width 2 height 4
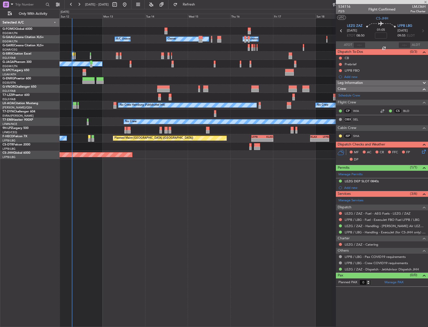
type input "+00:20"
type input "3"
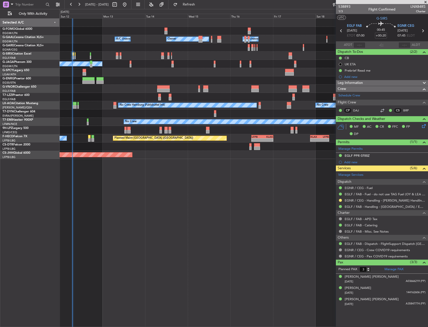
click at [192, 178] on div "- - EGGW 03:55 Z KSFO 14:45 Z Owner Owner A/C Unavailable A/C Unavailable Plann…" at bounding box center [244, 172] width 368 height 308
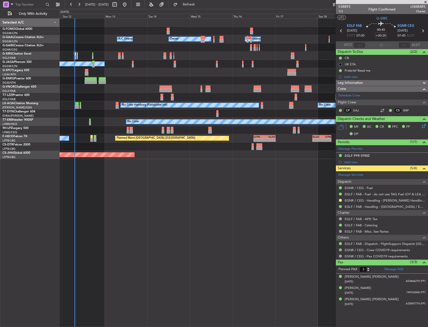
click at [181, 180] on div "- - EGGW 03:55 Z KSFO 14:45 Z Owner Owner A/C Unavailable A/C Unavailable Plann…" at bounding box center [244, 172] width 368 height 308
click at [98, 36] on div "Owner Owner A/C Unavailable A/C Unavailable" at bounding box center [244, 39] width 368 height 8
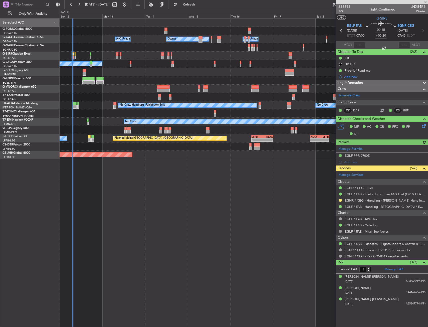
click at [82, 29] on div "- - EGGW 03:55 Z KSFO 14:45 Z" at bounding box center [244, 31] width 368 height 8
click at [83, 36] on div "Owner Owner A/C Unavailable A/C Unavailable" at bounding box center [244, 39] width 368 height 8
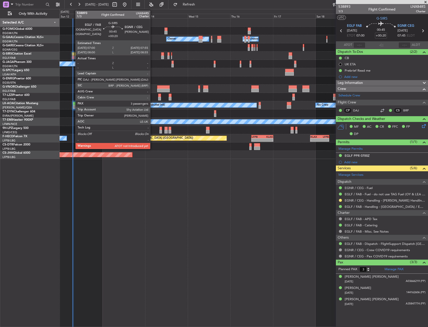
click at [73, 56] on div at bounding box center [73, 58] width 2 height 4
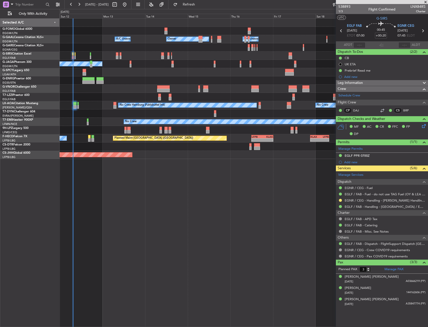
click at [193, 204] on div "- - EGGW 03:55 Z KSFO 14:45 Z Owner A/C Unavailable Owner A/C Unavailable Plann…" at bounding box center [244, 172] width 368 height 308
click at [71, 54] on div "Planned Maint Oxford ([GEOGRAPHIC_DATA]) A/C Unavailable" at bounding box center [244, 56] width 368 height 8
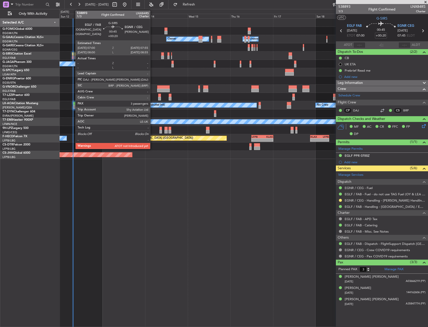
click at [73, 53] on div at bounding box center [73, 54] width 2 height 4
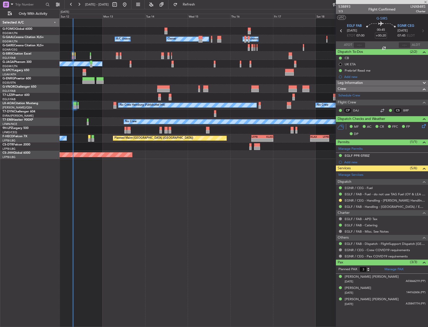
click at [70, 40] on div "Owner Owner A/C Unavailable A/C Unavailable" at bounding box center [244, 39] width 368 height 8
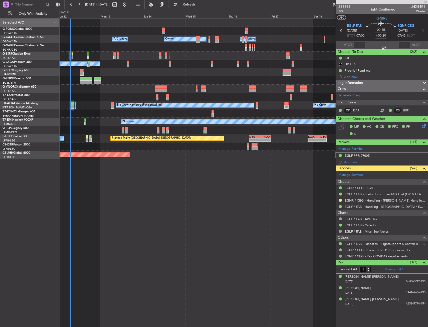
click at [76, 40] on div "Owner Owner A/C Unavailable A/C Unavailable" at bounding box center [244, 39] width 368 height 8
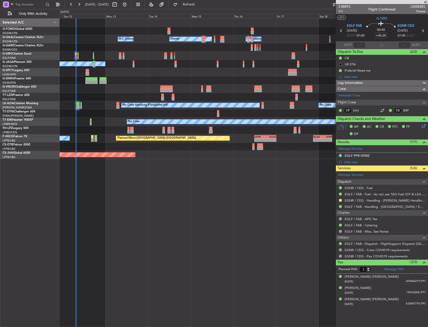
drag, startPoint x: 235, startPoint y: 183, endPoint x: 217, endPoint y: 181, distance: 17.9
click at [170, 170] on div "- - EGGW 03:55 Z KSFO 14:45 Z Owner Owner A/C Unavailable A/C Unavailable Plann…" at bounding box center [244, 172] width 368 height 308
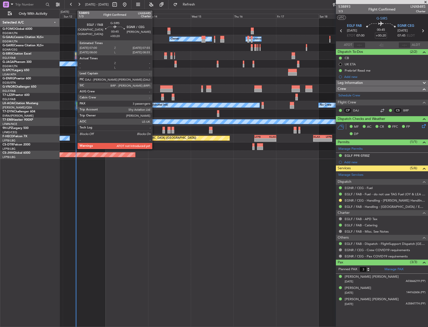
click at [75, 55] on div at bounding box center [76, 54] width 2 height 4
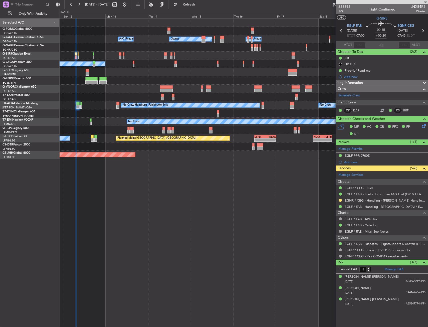
click at [72, 107] on div "No Crew No Crew Hamburg (Fuhlsbuttel Intl)" at bounding box center [244, 105] width 368 height 8
click at [74, 107] on div "No Crew No Crew Hamburg (Fuhlsbuttel Intl)" at bounding box center [244, 105] width 368 height 8
click at [77, 106] on div at bounding box center [78, 107] width 4 height 4
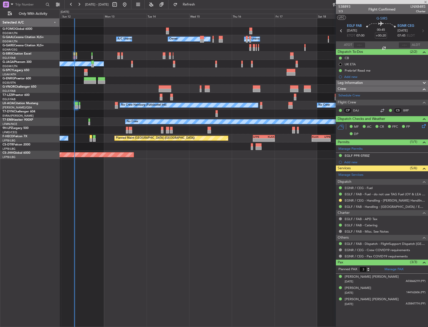
click at [76, 96] on div at bounding box center [244, 97] width 368 height 8
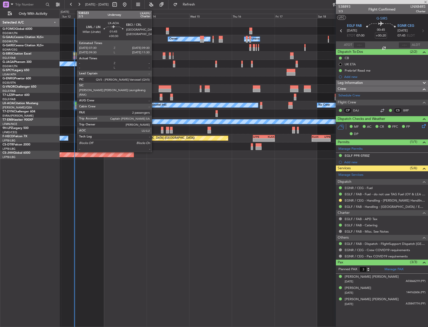
type input "+00:30"
type input "2"
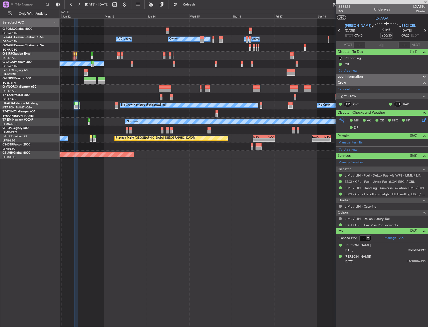
click at [416, 6] on span "LXA59J" at bounding box center [419, 6] width 12 height 5
copy span "LXA59J"
click at [218, 211] on div "- - EGGW 03:55 Z KSFO 14:45 Z Owner Owner A/C Unavailable A/C Unavailable Plann…" at bounding box center [244, 172] width 368 height 308
click at [194, 2] on button "Refresh" at bounding box center [186, 5] width 30 height 8
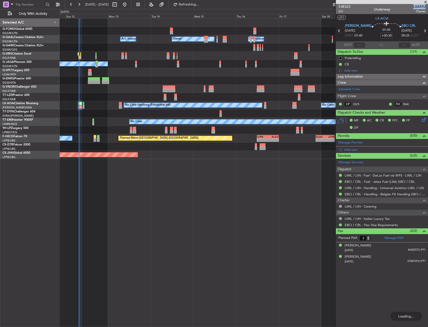
click at [153, 37] on div "Owner Owner A/C Unavailable A/C Unavailable" at bounding box center [244, 39] width 368 height 8
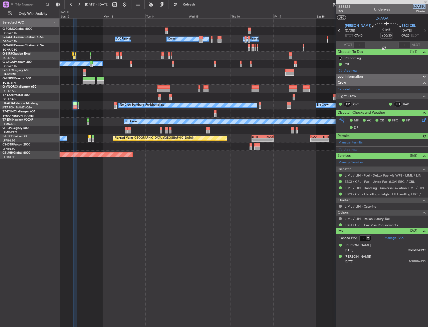
drag, startPoint x: 142, startPoint y: 61, endPoint x: 140, endPoint y: 58, distance: 3.5
drag, startPoint x: 130, startPoint y: 53, endPoint x: 127, endPoint y: 53, distance: 3.5
drag, startPoint x: 97, startPoint y: 52, endPoint x: 95, endPoint y: 53, distance: 2.8
click at [97, 49] on div at bounding box center [244, 47] width 368 height 8
click at [98, 48] on div at bounding box center [244, 47] width 368 height 8
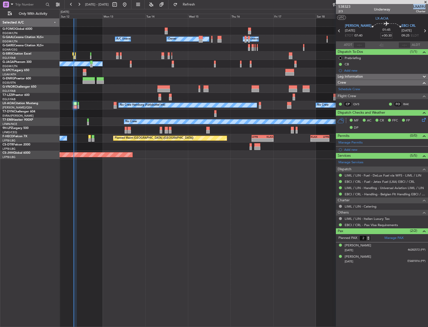
click at [107, 60] on div "Planned Maint Oxford ([GEOGRAPHIC_DATA]) A/C Unavailable" at bounding box center [244, 56] width 368 height 8
click at [199, 4] on span "Refresh" at bounding box center [188, 5] width 21 height 4
click at [180, 207] on div "- - EGGW 03:55 Z KSFO 14:45 Z Owner Owner A/C Unavailable A/C Unavailable Plann…" at bounding box center [244, 172] width 368 height 308
drag, startPoint x: 181, startPoint y: 206, endPoint x: 183, endPoint y: 200, distance: 6.8
click at [96, 194] on div "- - EGGW 03:55 Z KSFO 14:45 Z Owner Owner A/C Unavailable A/C Unavailable Plann…" at bounding box center [244, 172] width 368 height 308
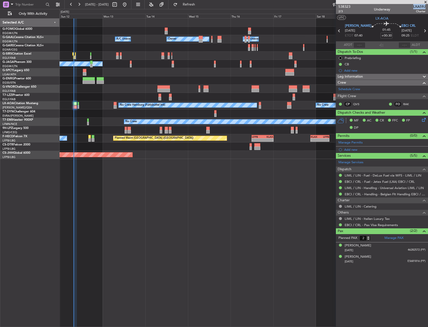
click at [98, 200] on div "- - EGGW 03:55 Z KSFO 14:45 Z Owner Owner A/C Unavailable A/C Unavailable Plann…" at bounding box center [244, 172] width 368 height 308
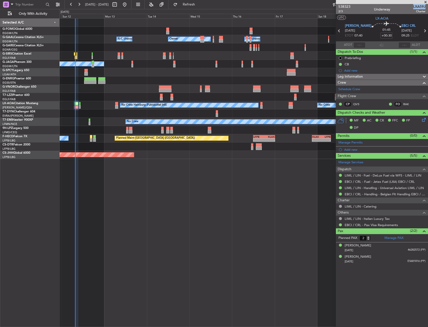
click at [77, 199] on div at bounding box center [77, 173] width 4 height 308
click at [85, 199] on div "- - EGGW 03:55 Z KSFO 14:45 Z Owner Owner A/C Unavailable A/C Unavailable Plann…" at bounding box center [244, 172] width 368 height 308
click at [149, 168] on div "- - EGGW 03:55 Z KSFO 14:45 Z Owner Owner A/C Unavailable A/C Unavailable Plann…" at bounding box center [244, 172] width 368 height 308
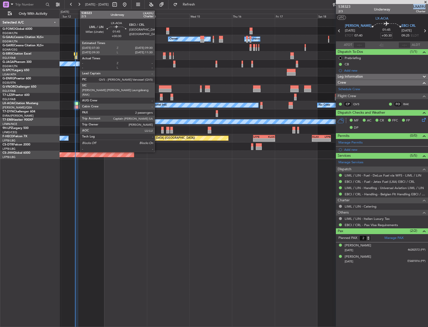
click at [77, 107] on div at bounding box center [77, 107] width 4 height 4
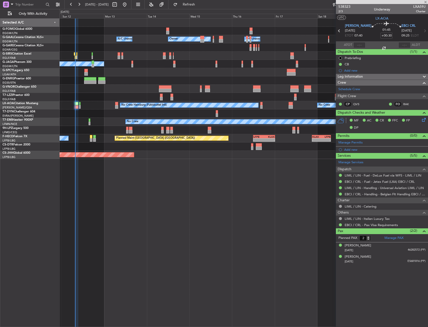
click at [399, 13] on div "538323 2/3 Underway LXA59J Charter" at bounding box center [382, 9] width 92 height 10
click at [90, 41] on div "Owner Owner A/C Unavailable A/C Unavailable" at bounding box center [244, 39] width 368 height 8
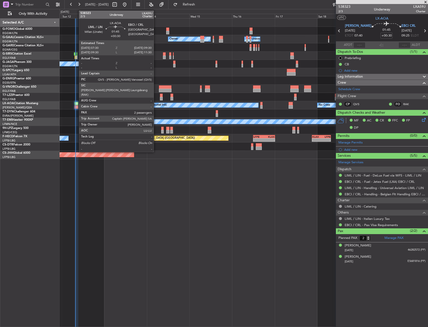
click at [76, 106] on div at bounding box center [77, 107] width 4 height 4
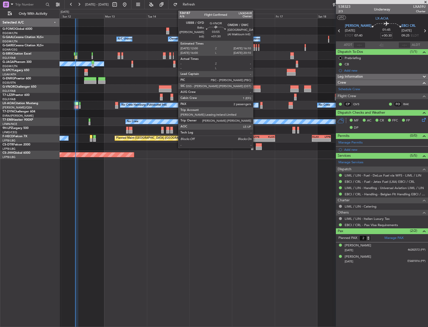
click at [255, 87] on div at bounding box center [257, 87] width 8 height 4
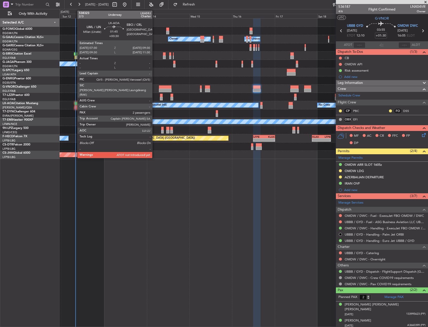
click at [75, 104] on div at bounding box center [77, 104] width 4 height 4
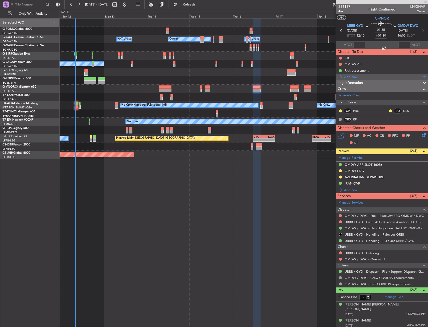
type input "+00:30"
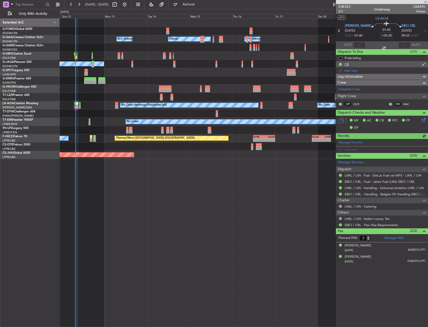
click at [352, 66] on div "CB" at bounding box center [382, 64] width 92 height 6
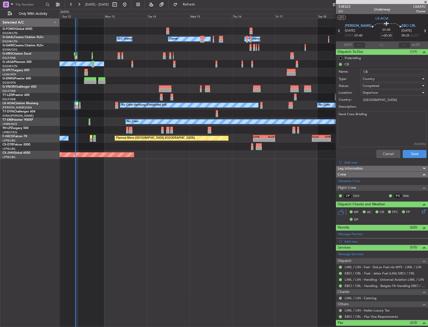
drag, startPoint x: 380, startPoint y: 144, endPoint x: 380, endPoint y: 147, distance: 3.1
click at [380, 147] on div "Send Crew Briefing (18/255)" at bounding box center [381, 129] width 97 height 38
click at [380, 149] on div "Cancel Save" at bounding box center [380, 154] width 94 height 12
click at [380, 151] on button "Cancel" at bounding box center [388, 154] width 24 height 8
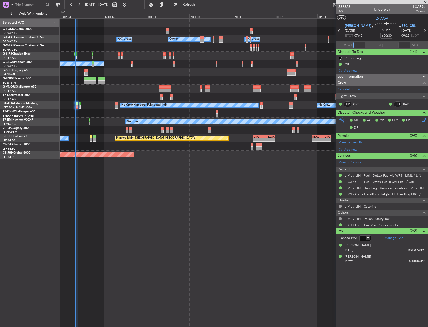
click at [357, 45] on input "text" at bounding box center [359, 45] width 12 height 6
click at [369, 47] on section "ATOT ALDT" at bounding box center [382, 45] width 92 height 8
click at [356, 45] on input "text" at bounding box center [359, 45] width 12 height 6
click at [371, 33] on div "01:45 +00:30" at bounding box center [386, 31] width 30 height 19
type input "07:49"
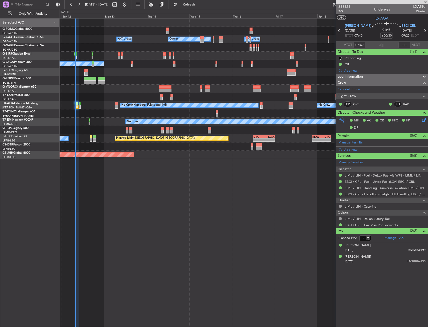
click at [192, 155] on div "Planned Maint [GEOGRAPHIC_DATA] ([GEOGRAPHIC_DATA]) - - LEZG 15:00 Z KNUQ 02:35…" at bounding box center [244, 155] width 368 height 8
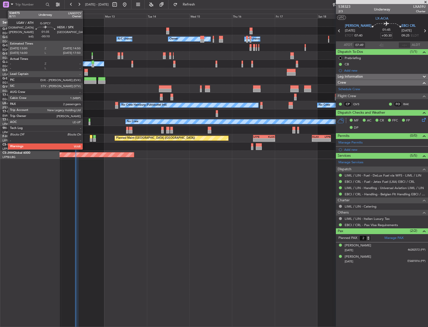
click at [85, 73] on div at bounding box center [86, 74] width 4 height 4
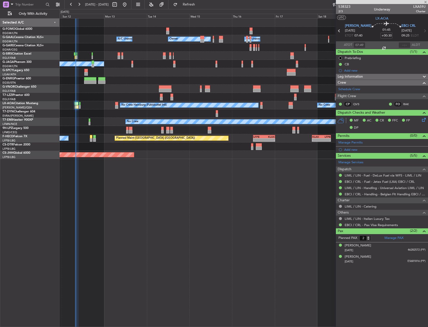
type input "-00:10"
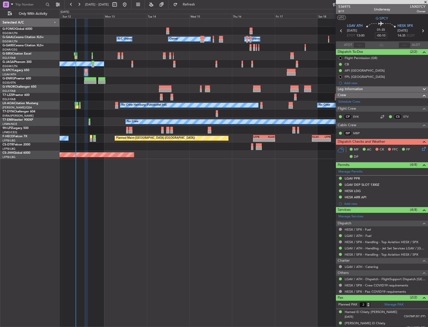
click at [168, 170] on div "- - EGGW 03:55 Z KSFO 14:45 Z Owner Owner A/C Unavailable A/C Unavailable Plann…" at bounding box center [244, 172] width 368 height 308
click at [148, 150] on div at bounding box center [244, 146] width 368 height 8
click at [152, 150] on div "- - EGGW 03:55 Z KSFO 14:45 Z Owner A/C Unavailable Owner A/C Unavailable Plann…" at bounding box center [244, 89] width 368 height 140
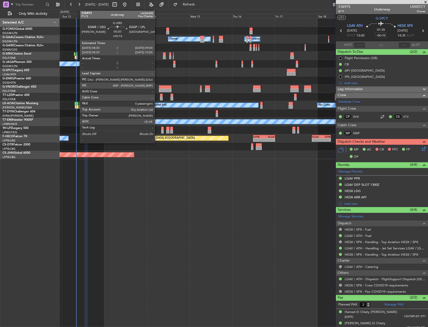
click at [77, 55] on div at bounding box center [76, 54] width 1 height 4
type input "+00:15"
type input "0"
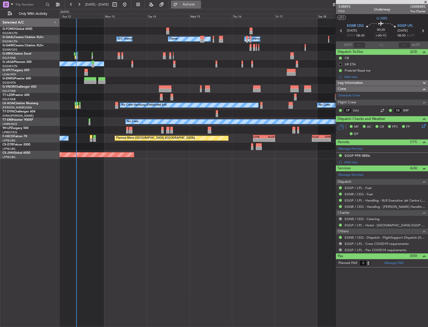
click at [199, 3] on span "Refresh" at bounding box center [188, 5] width 21 height 4
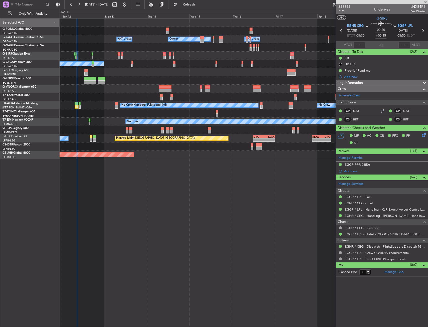
type input "08:38"
